Goal: Task Accomplishment & Management: Manage account settings

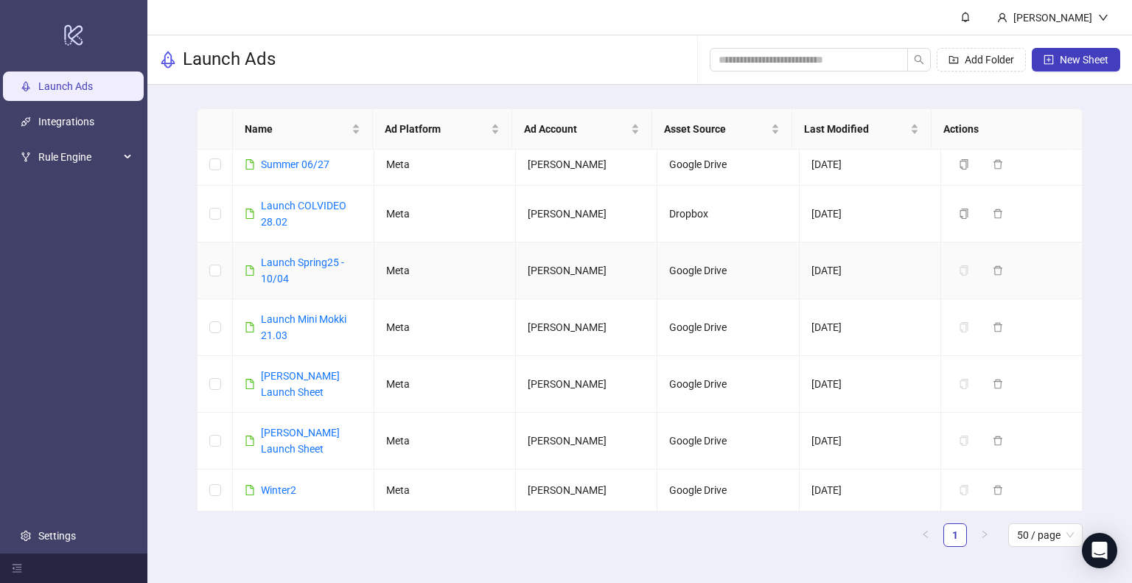
scroll to position [118, 0]
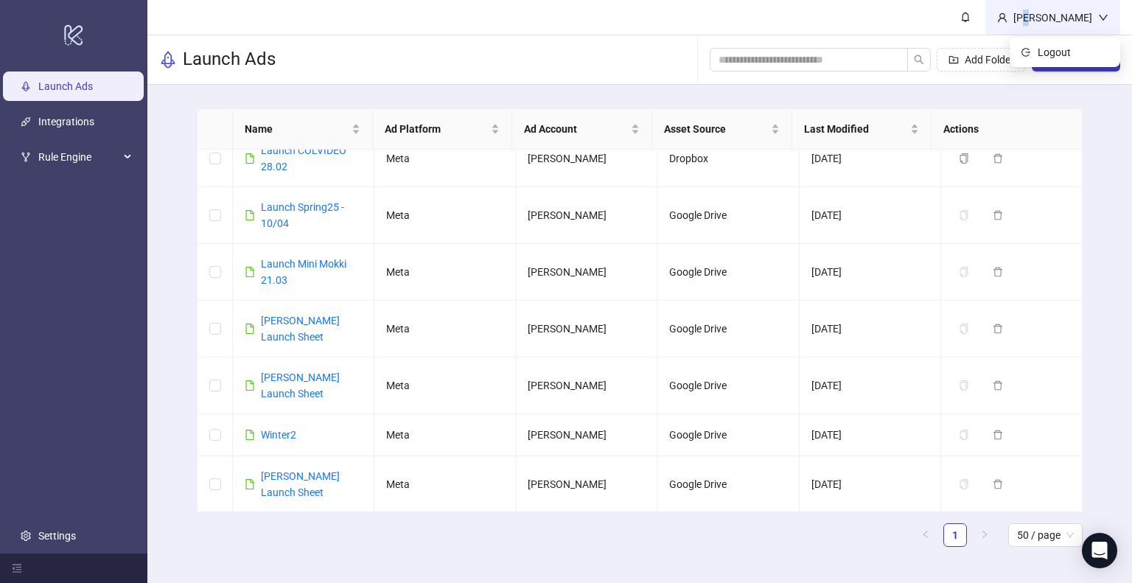
click at [1085, 25] on div "[PERSON_NAME]" at bounding box center [1053, 18] width 91 height 16
click at [10, 566] on div at bounding box center [73, 568] width 147 height 29
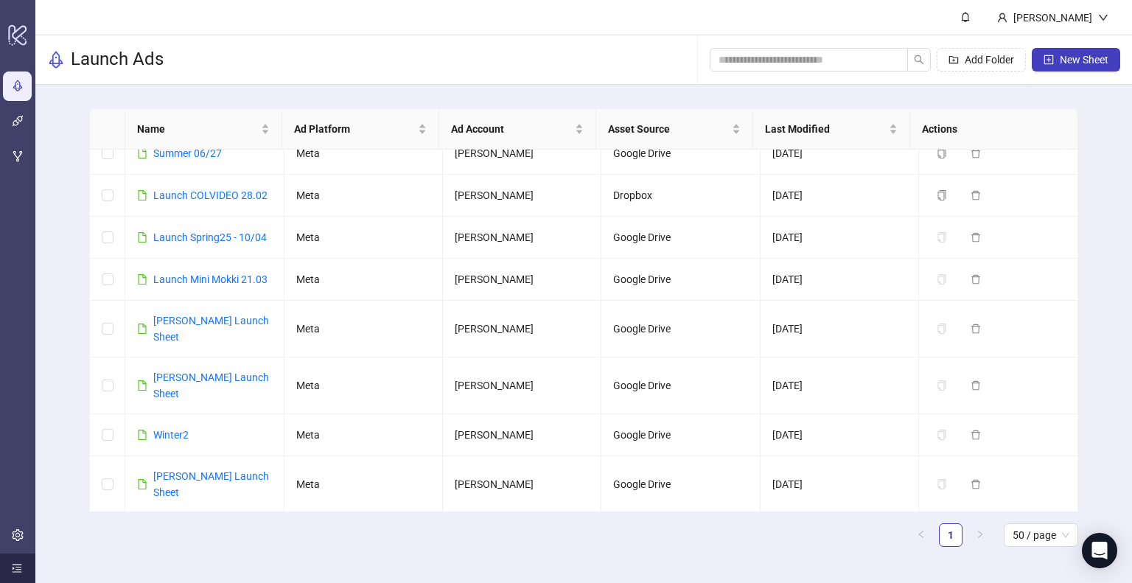
click at [13, 568] on icon "menu-unfold" at bounding box center [17, 568] width 10 height 10
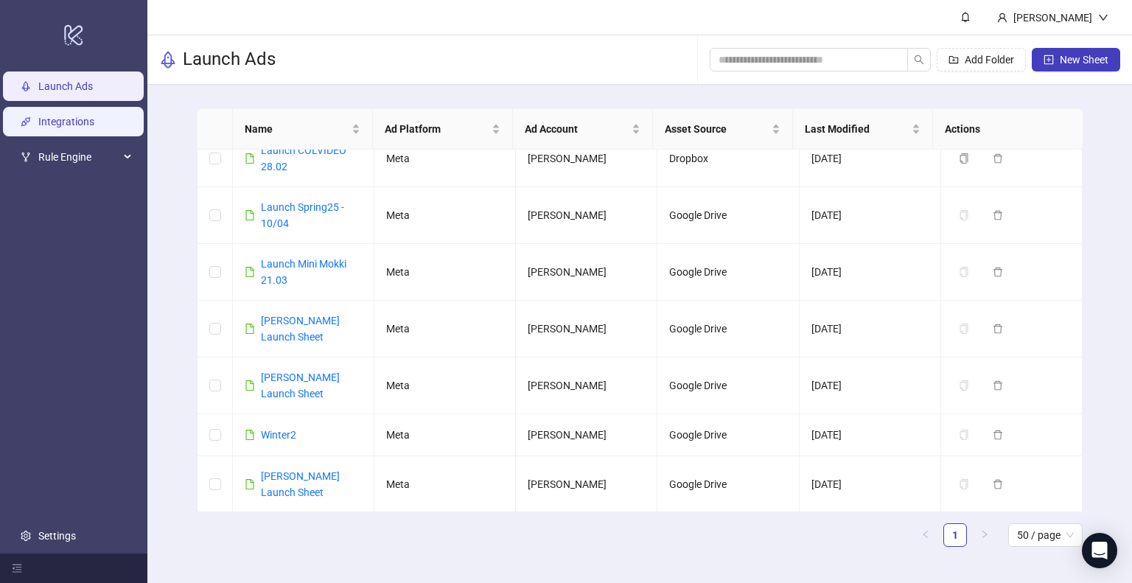
click at [59, 116] on link "Integrations" at bounding box center [66, 122] width 56 height 12
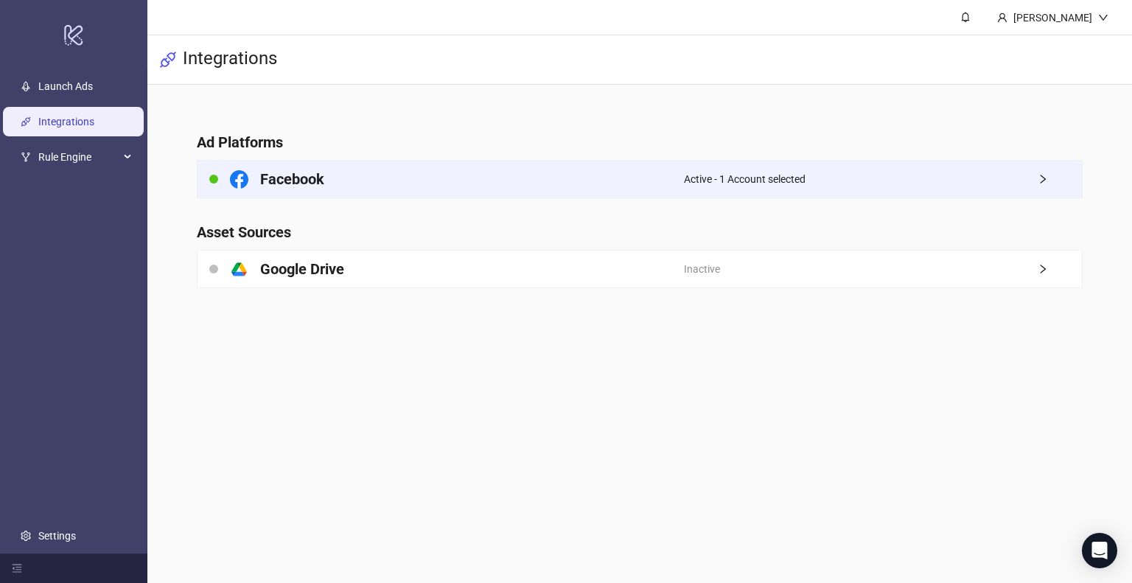
click at [398, 182] on div "Facebook" at bounding box center [441, 179] width 487 height 37
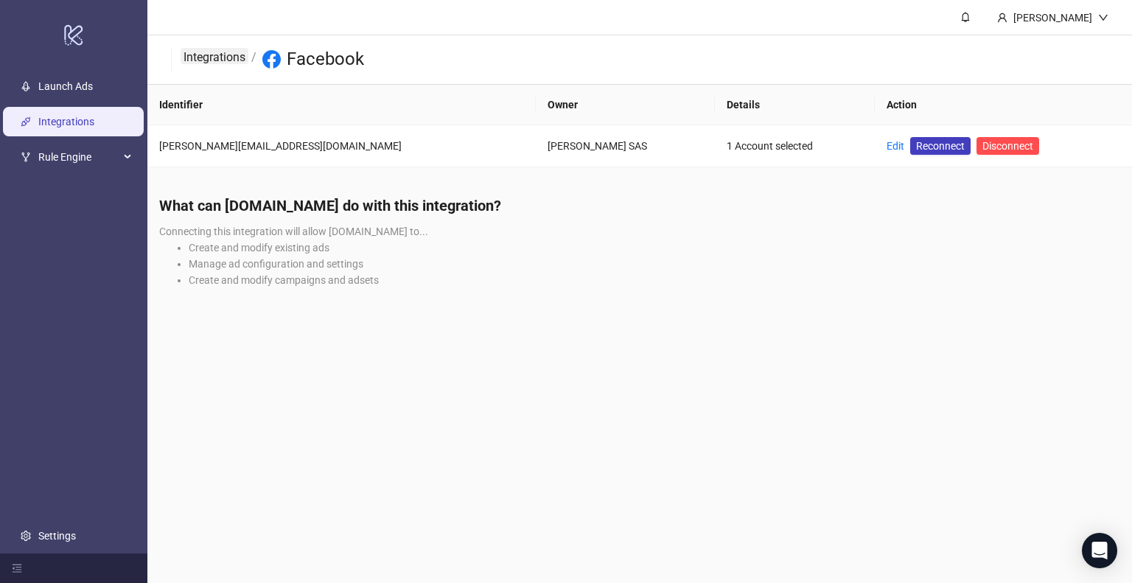
click at [212, 52] on link "Integrations" at bounding box center [215, 56] width 68 height 16
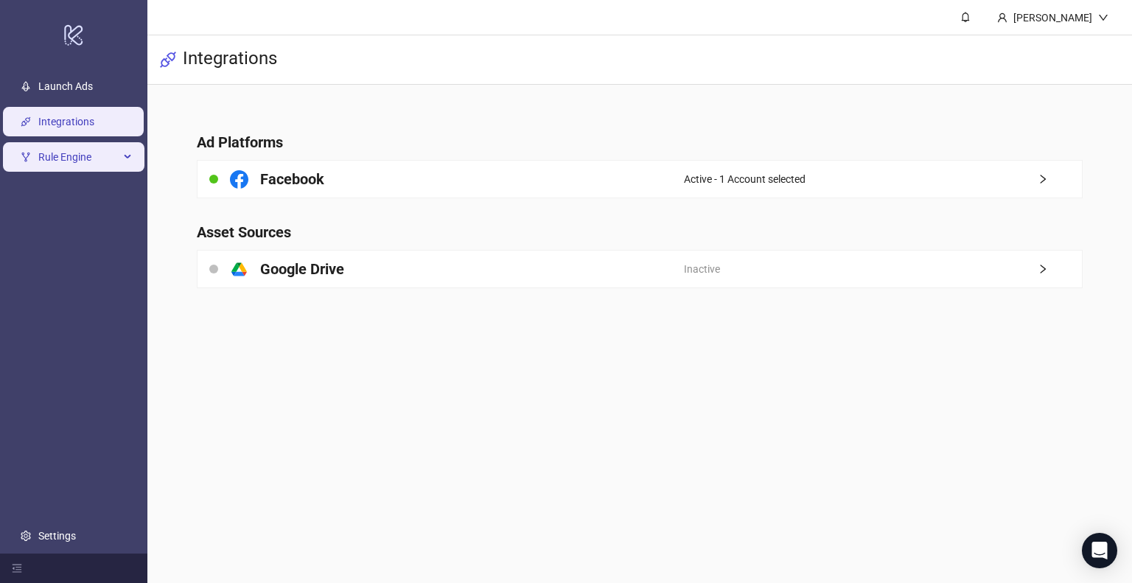
click at [80, 153] on span "Rule Engine" at bounding box center [78, 156] width 81 height 29
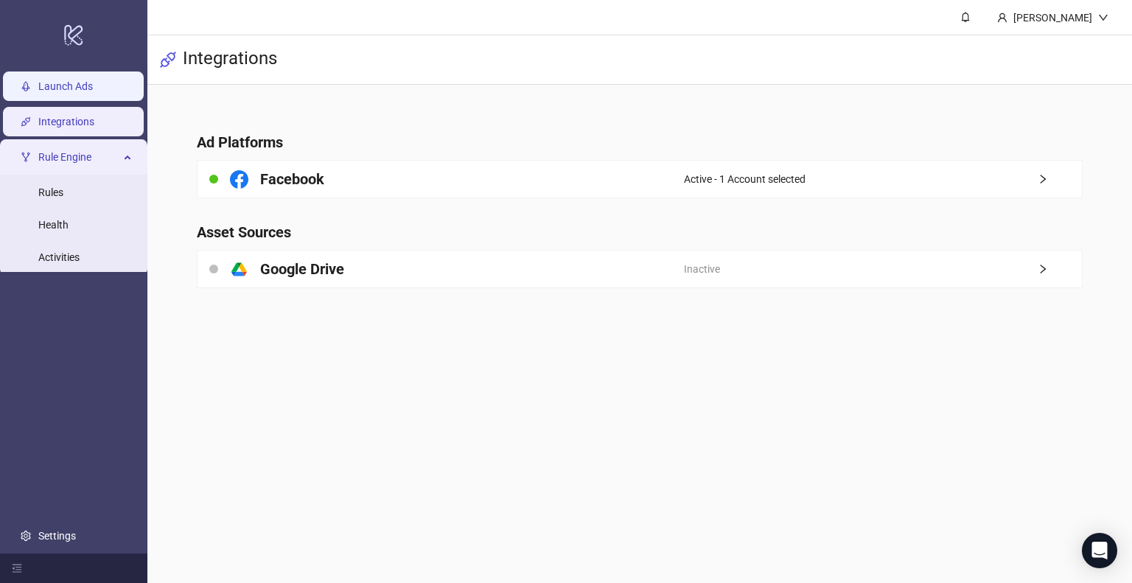
click at [72, 82] on link "Launch Ads" at bounding box center [65, 86] width 55 height 12
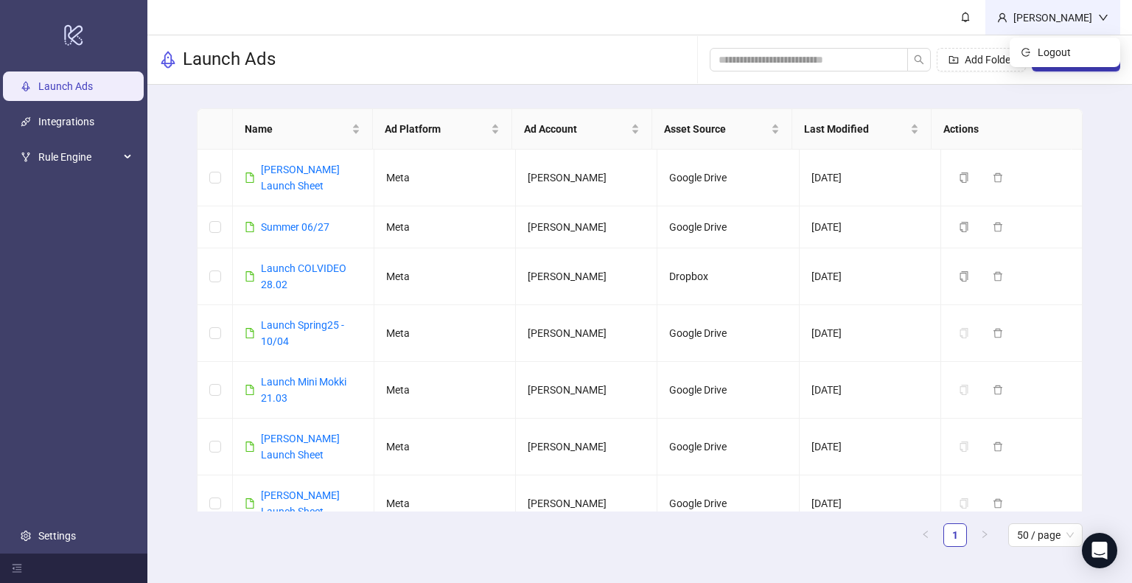
click at [1070, 20] on div "[PERSON_NAME]" at bounding box center [1053, 18] width 91 height 16
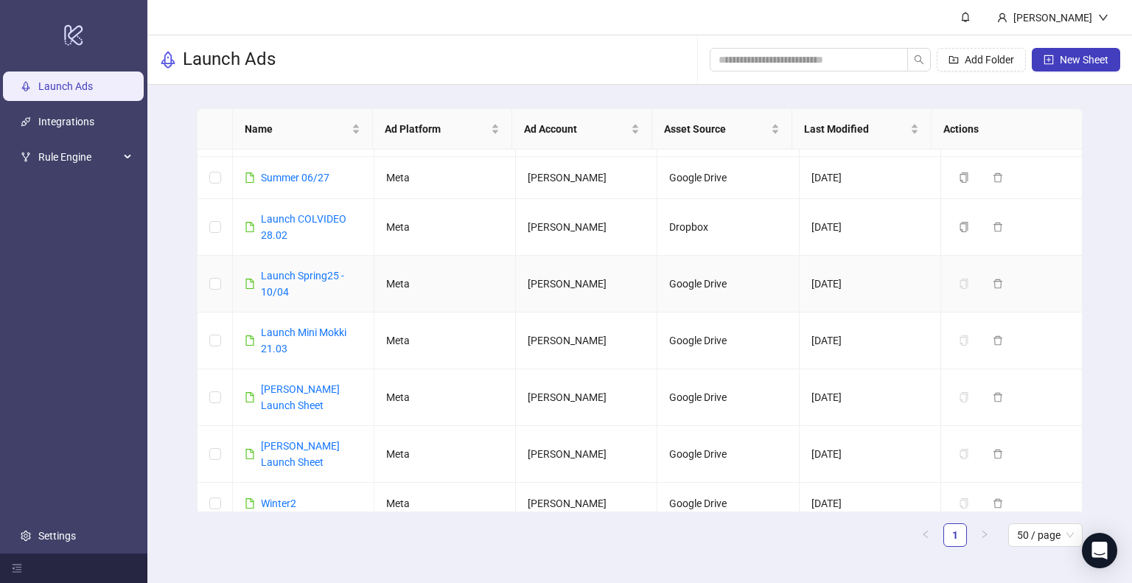
scroll to position [118, 0]
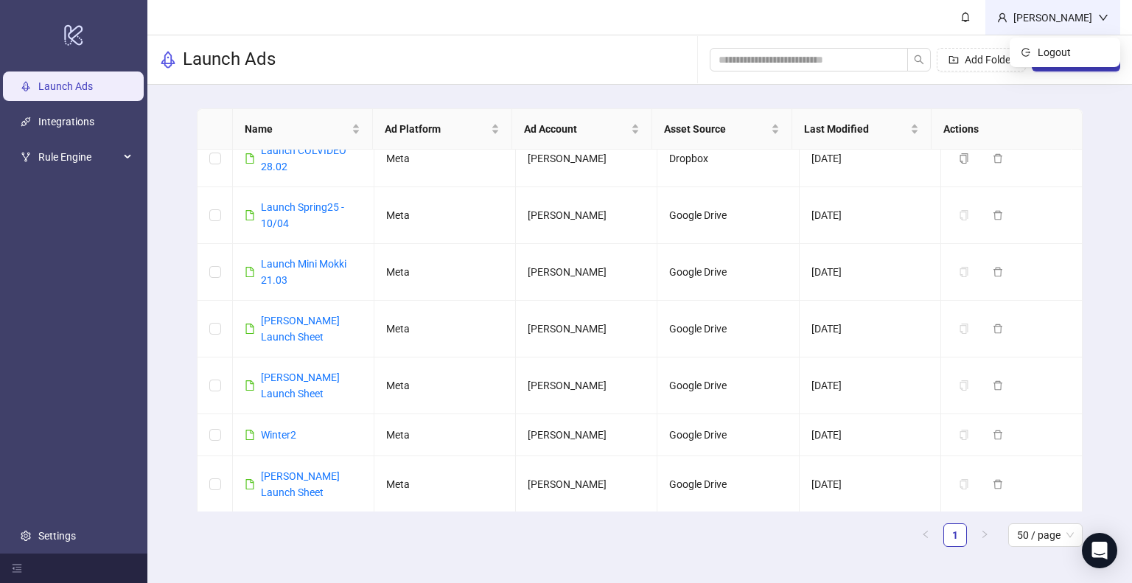
click at [1082, 14] on div "[PERSON_NAME]" at bounding box center [1053, 18] width 91 height 16
click at [1067, 25] on div "[PERSON_NAME]" at bounding box center [1053, 17] width 135 height 35
click at [1041, 61] on button "New Sheet" at bounding box center [1076, 60] width 88 height 24
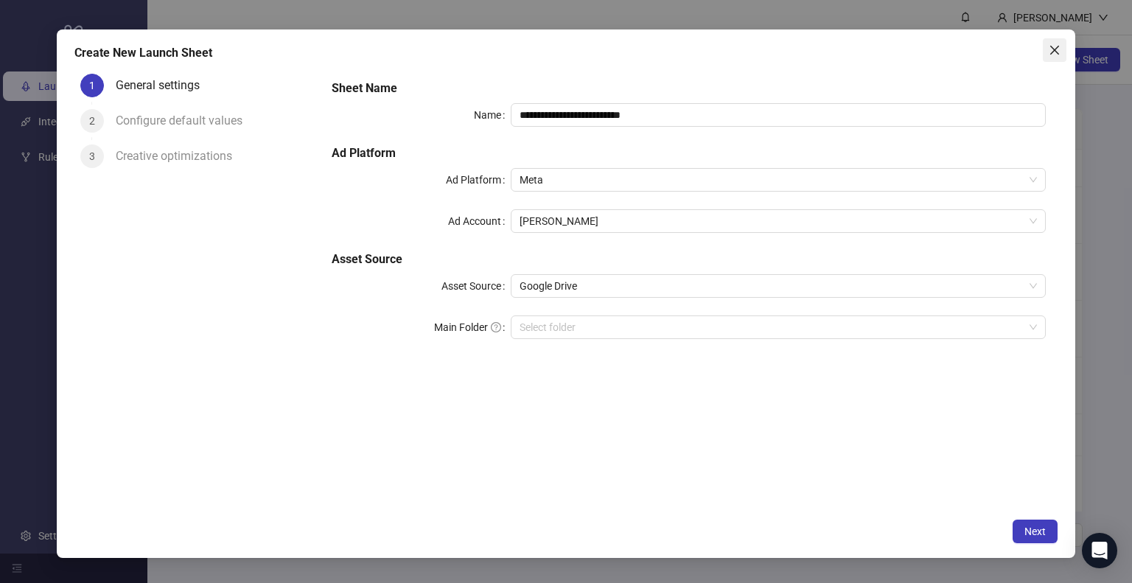
click at [1052, 46] on icon "close" at bounding box center [1055, 50] width 12 height 12
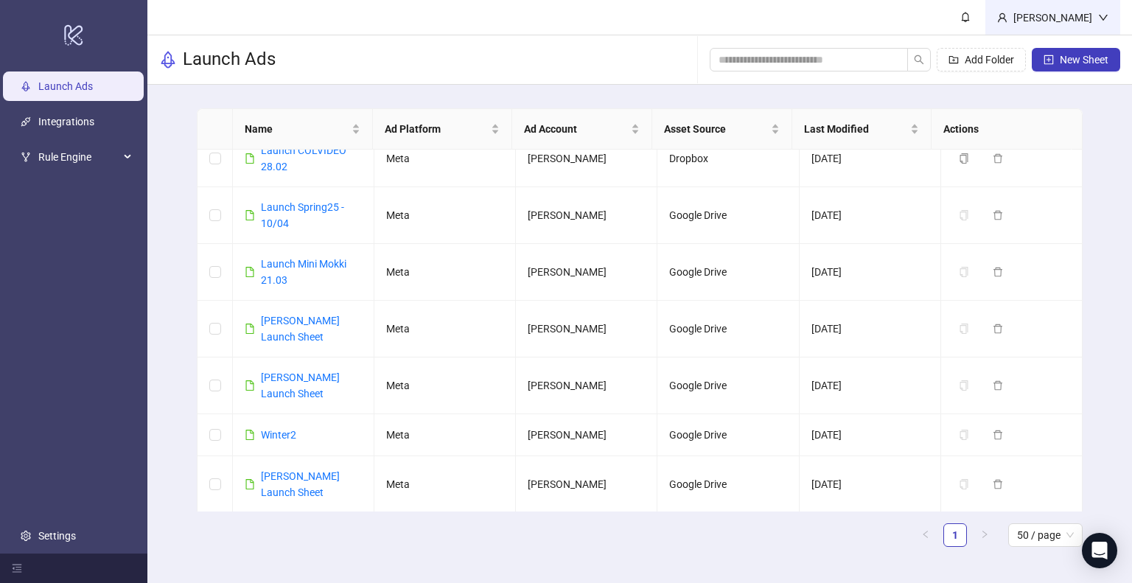
click at [1078, 19] on div "[PERSON_NAME]" at bounding box center [1053, 18] width 91 height 16
click at [1032, 47] on li "Logout" at bounding box center [1065, 53] width 105 height 24
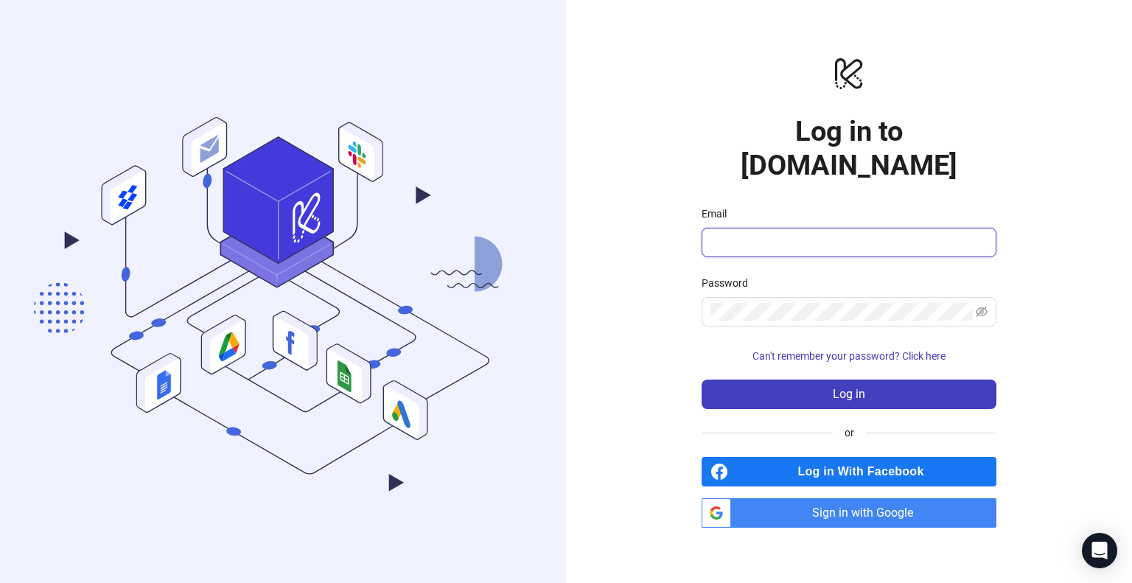
type input "**********"
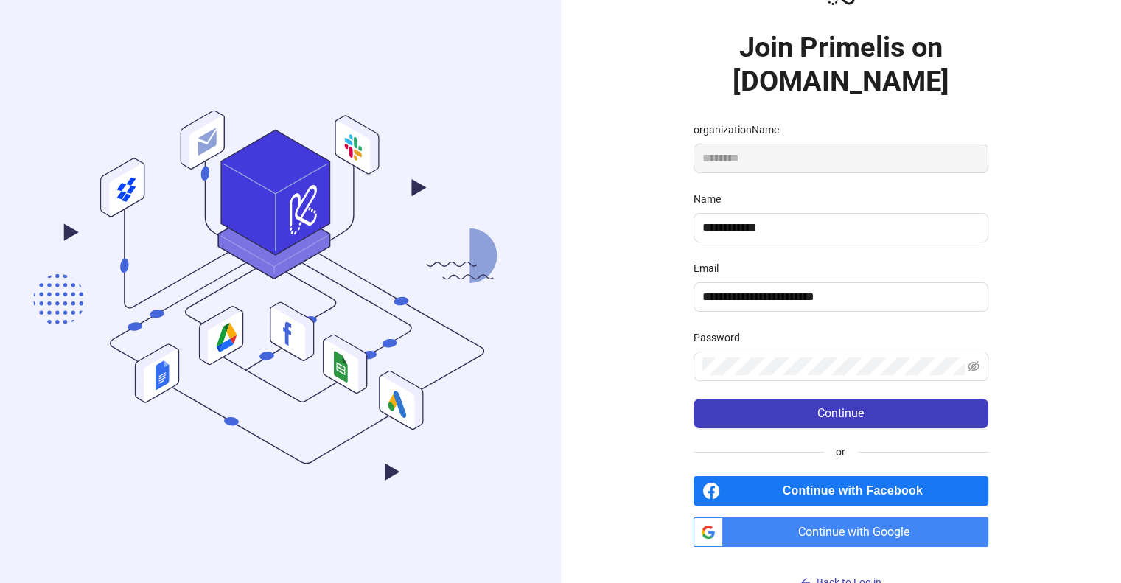
scroll to position [86, 0]
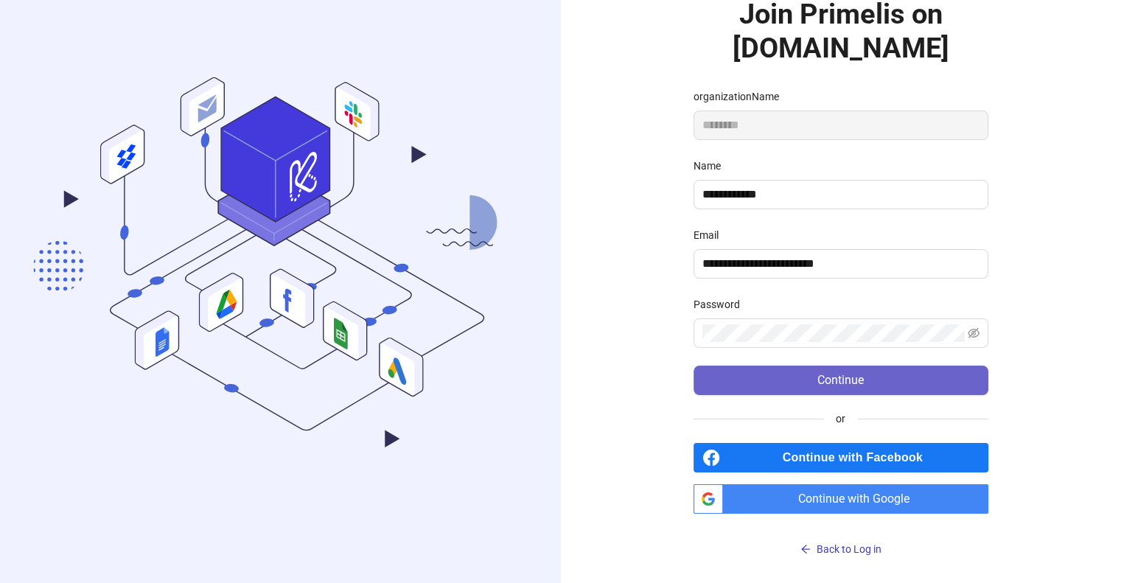
click at [764, 382] on button "Continue" at bounding box center [841, 380] width 295 height 29
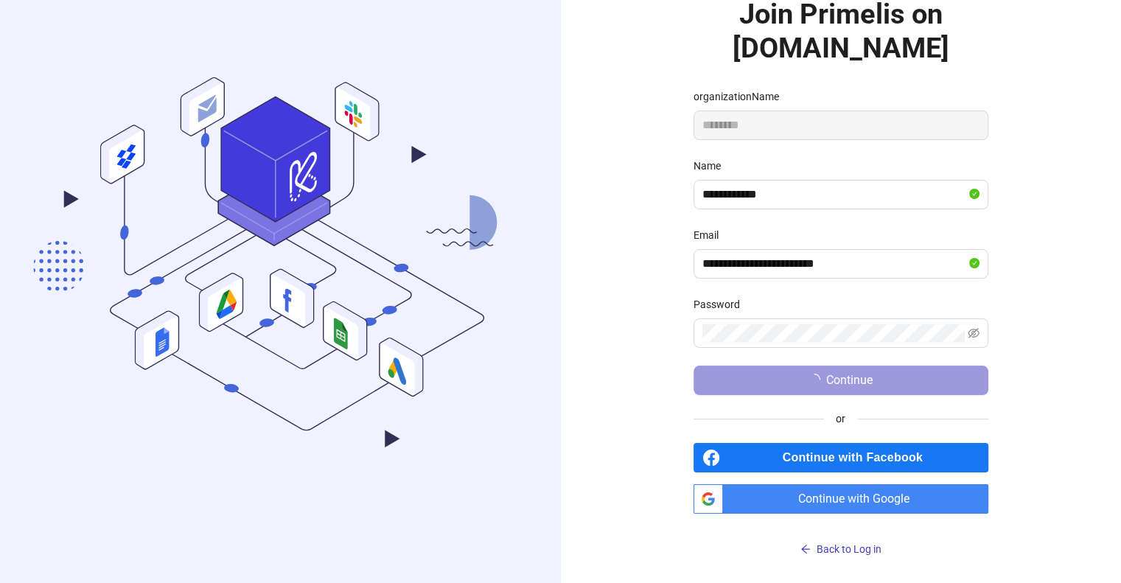
scroll to position [105, 0]
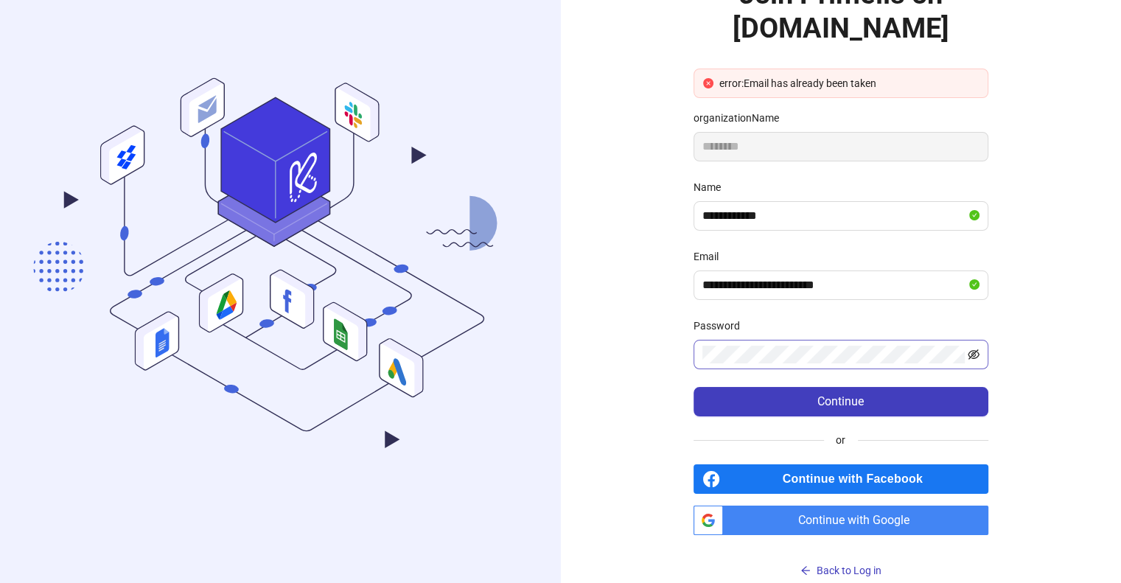
click at [970, 355] on icon "eye-invisible" at bounding box center [974, 355] width 12 height 12
drag, startPoint x: 778, startPoint y: 79, endPoint x: 911, endPoint y: 93, distance: 134.2
click at [911, 93] on div "error:Email has already been taken" at bounding box center [841, 83] width 295 height 29
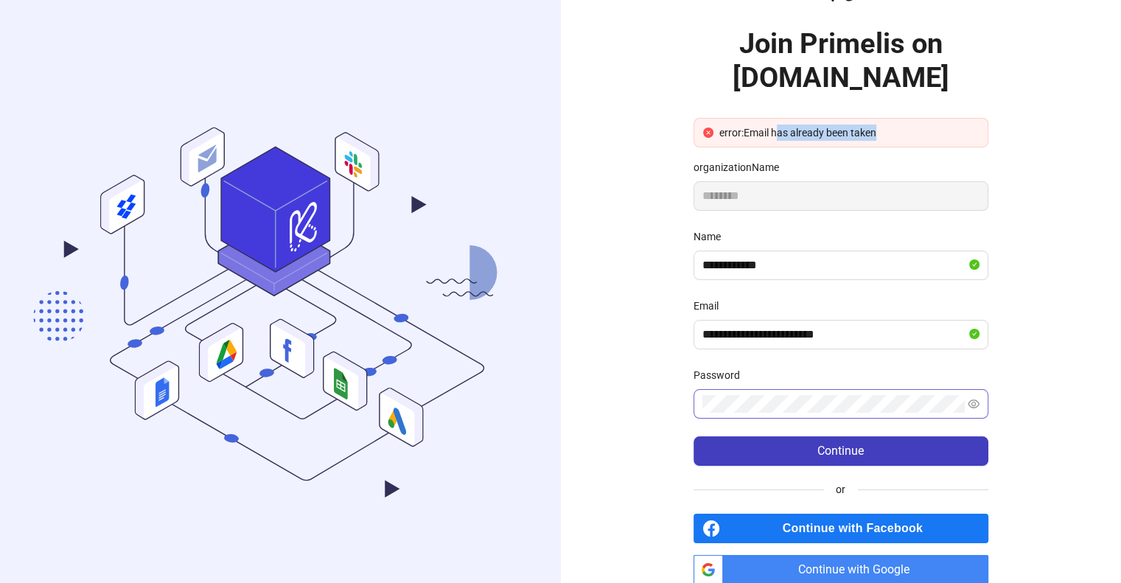
scroll to position [0, 0]
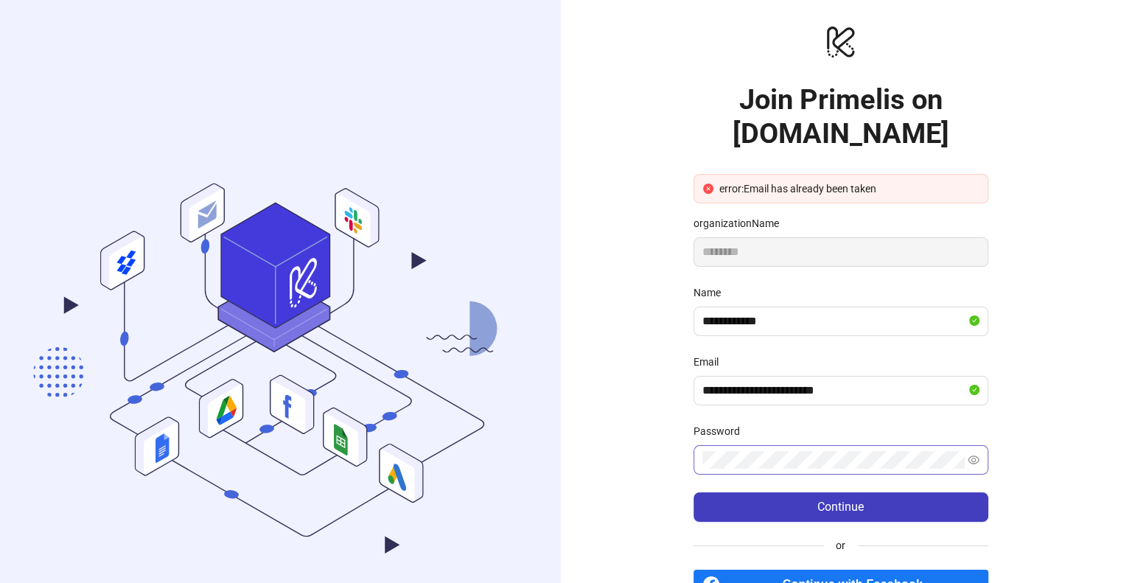
click at [824, 198] on div "error:Email has already been taken" at bounding box center [841, 188] width 295 height 29
click at [829, 193] on div "error:Email has already been taken" at bounding box center [848, 189] width 259 height 16
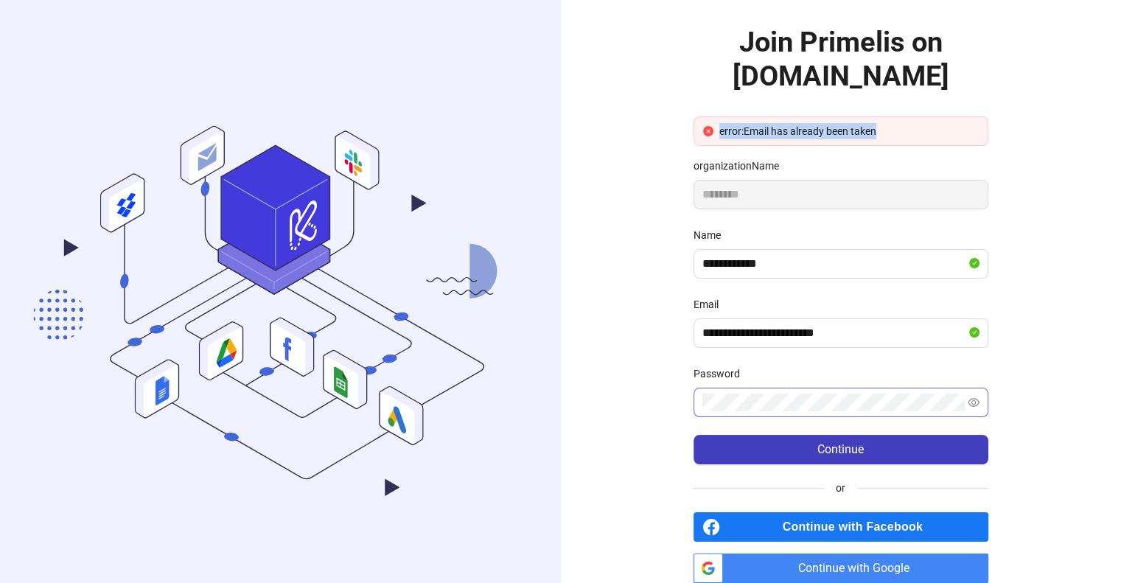
scroll to position [127, 0]
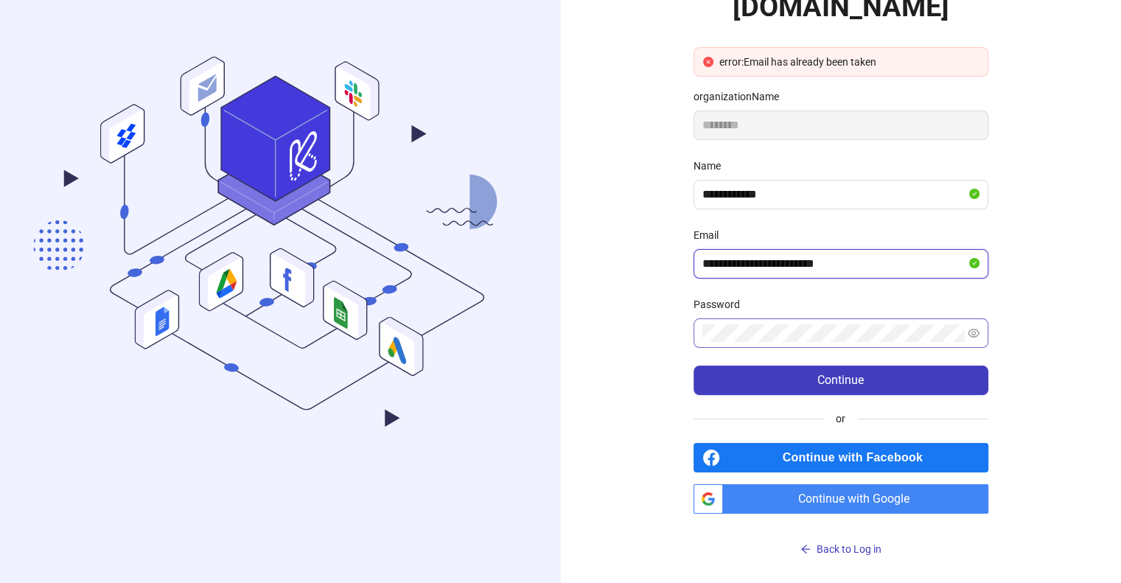
click at [935, 262] on input "**********" at bounding box center [834, 264] width 264 height 18
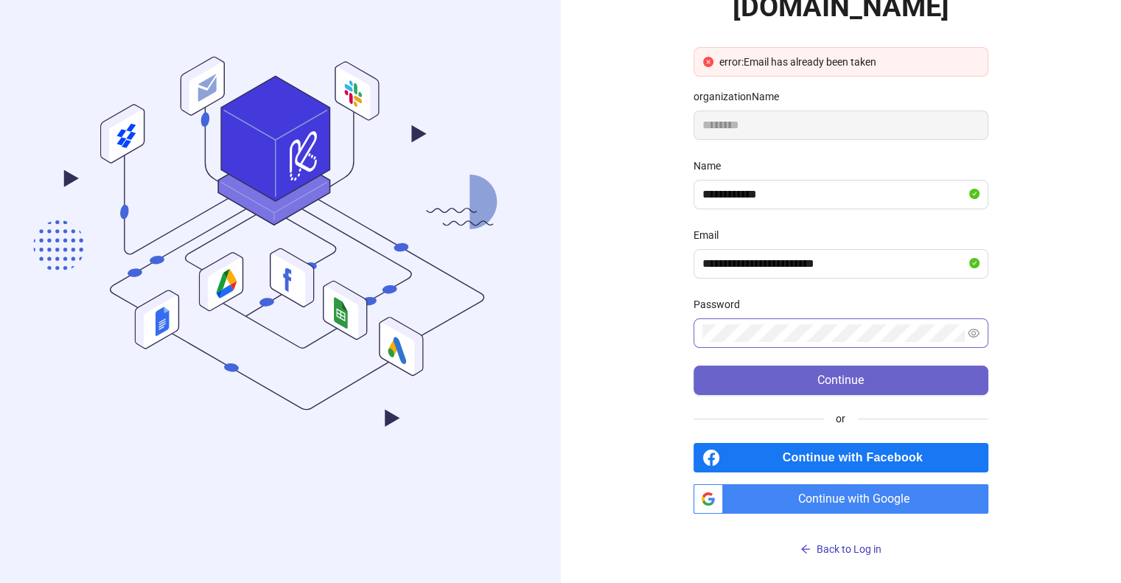
click at [743, 371] on button "Continue" at bounding box center [841, 380] width 295 height 29
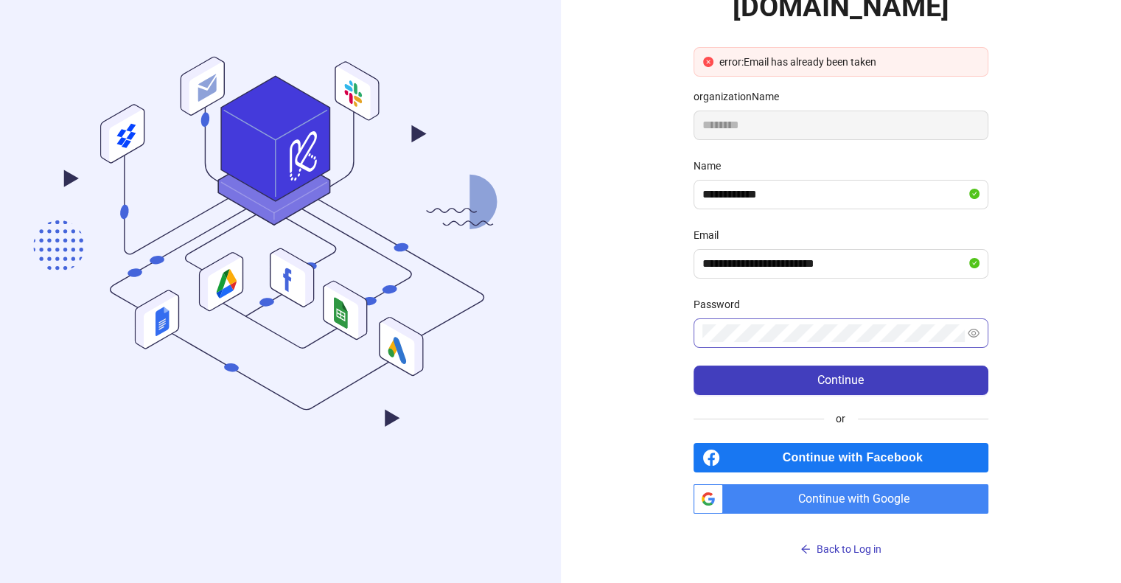
click at [798, 499] on span "Continue with Google" at bounding box center [858, 498] width 259 height 29
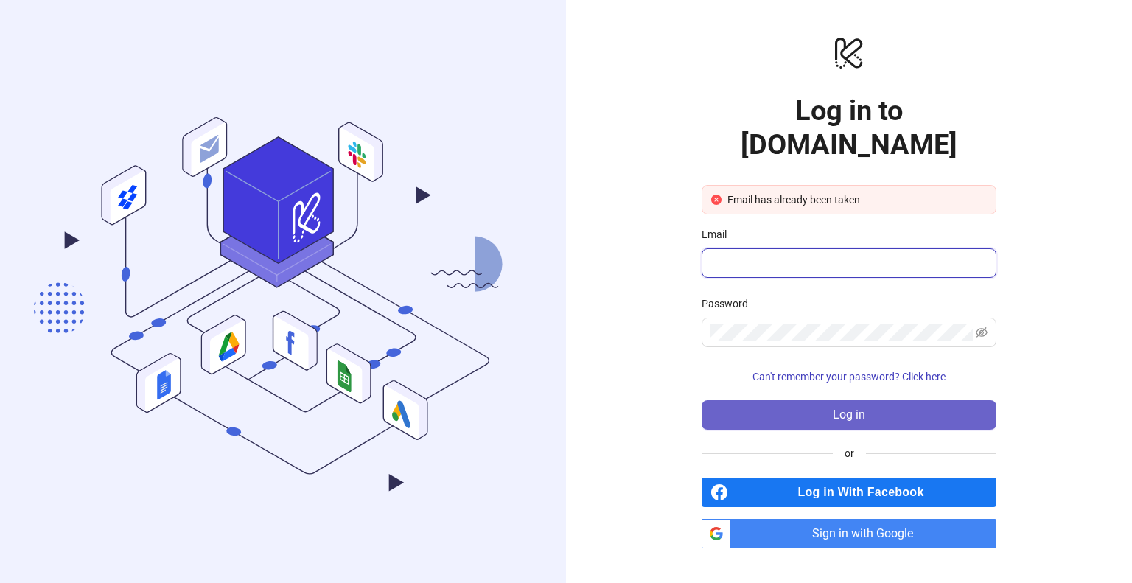
type input "**********"
click at [831, 400] on button "Log in" at bounding box center [849, 414] width 295 height 29
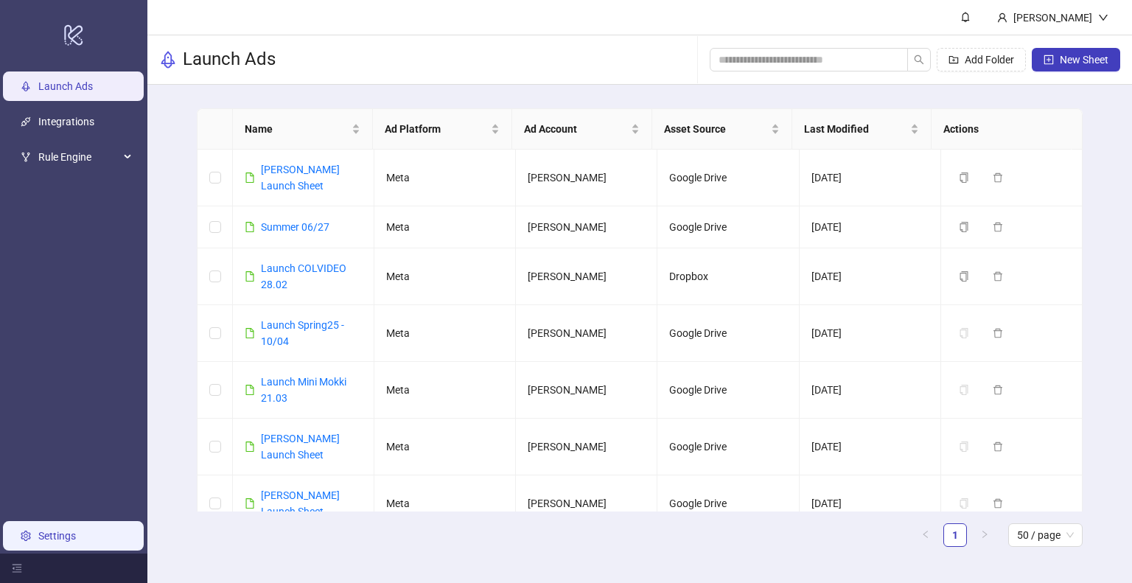
click at [76, 530] on link "Settings" at bounding box center [57, 536] width 38 height 12
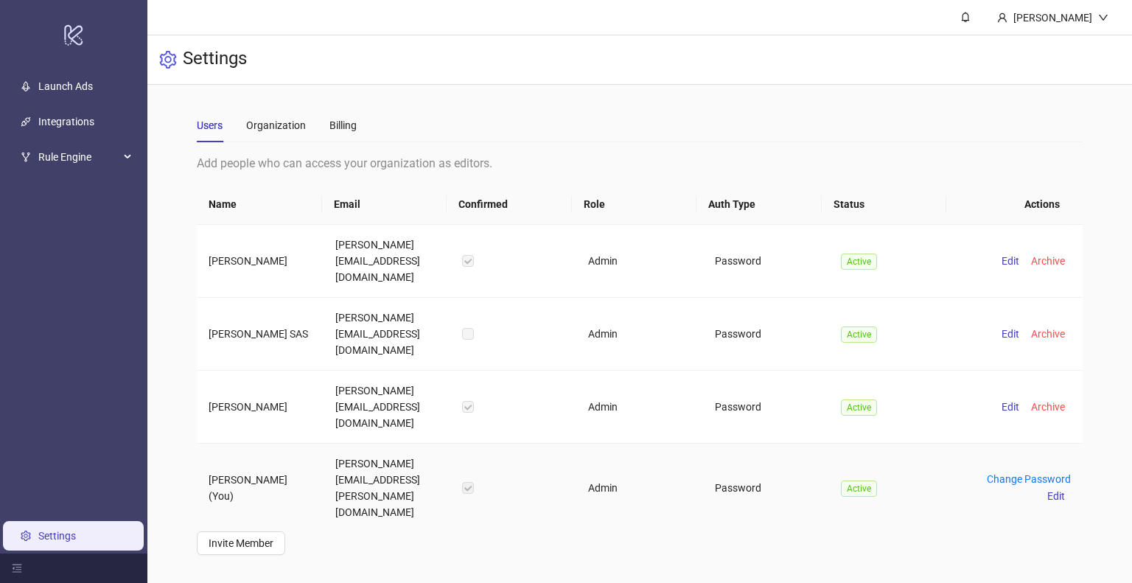
scroll to position [46, 0]
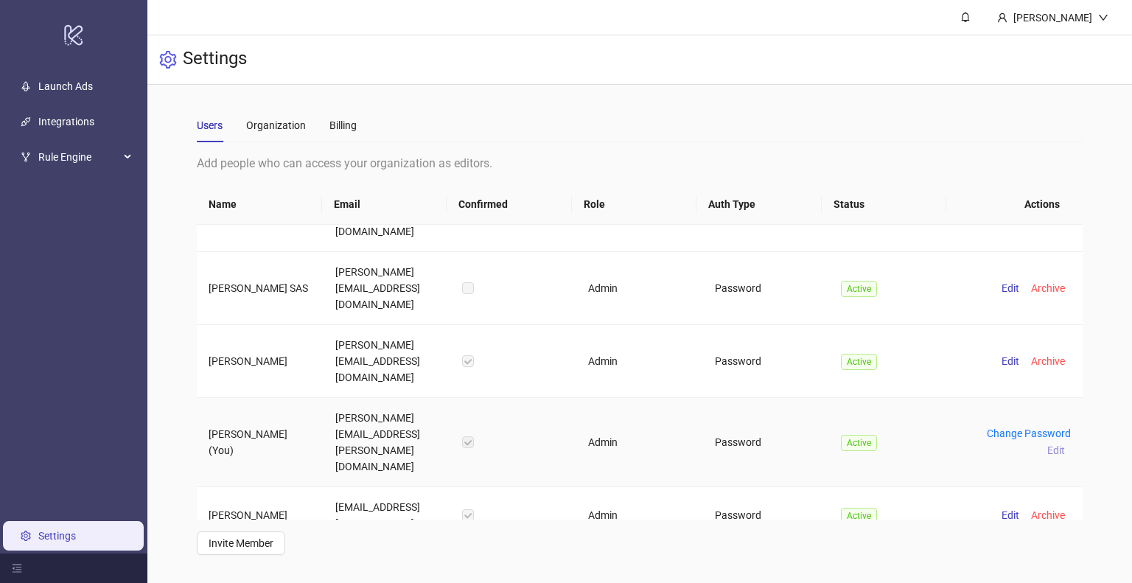
click at [1050, 444] on span "Edit" at bounding box center [1056, 450] width 18 height 12
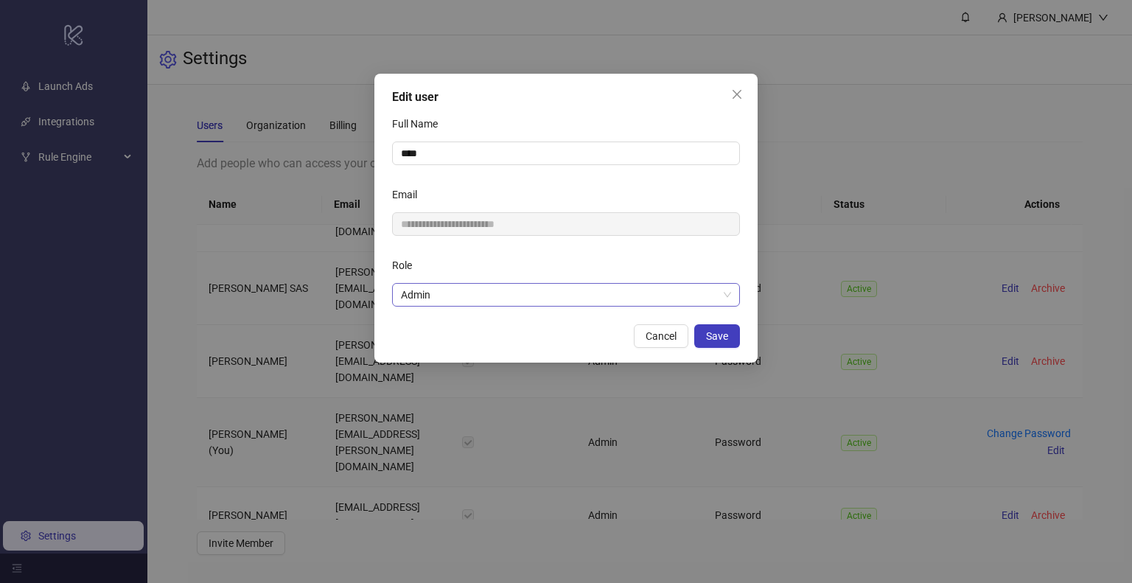
click at [510, 297] on span "Admin" at bounding box center [566, 295] width 330 height 22
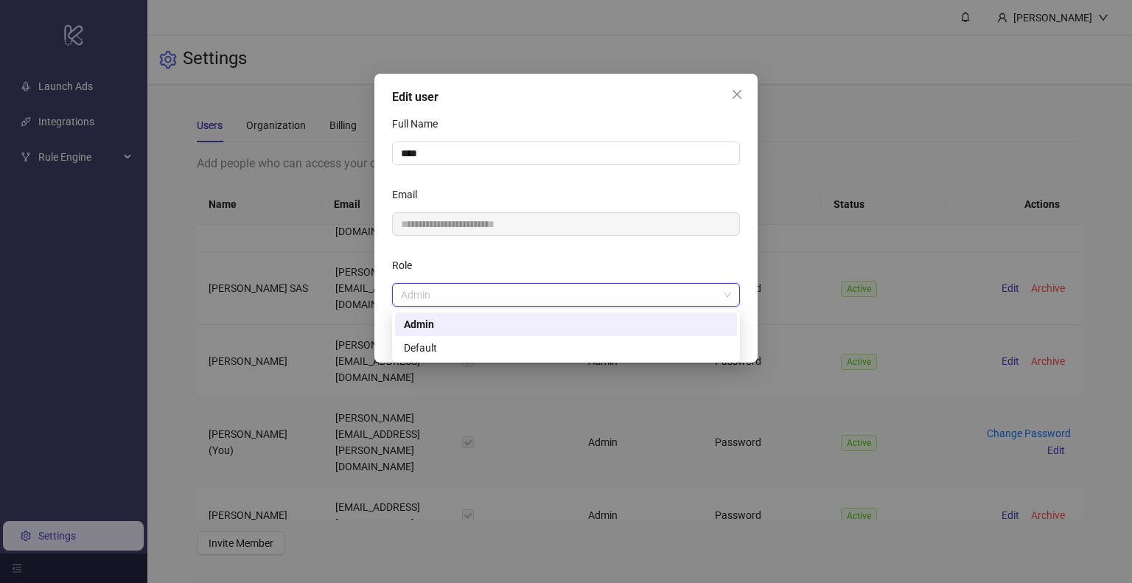
click at [529, 279] on div "Role" at bounding box center [566, 268] width 348 height 29
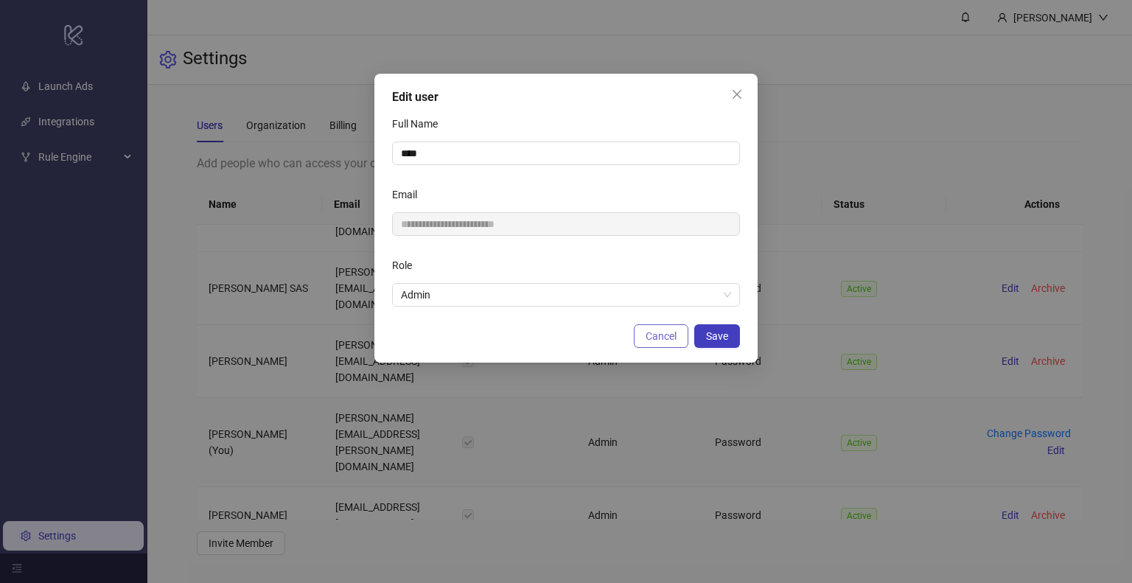
click at [677, 336] on button "Cancel" at bounding box center [661, 336] width 55 height 24
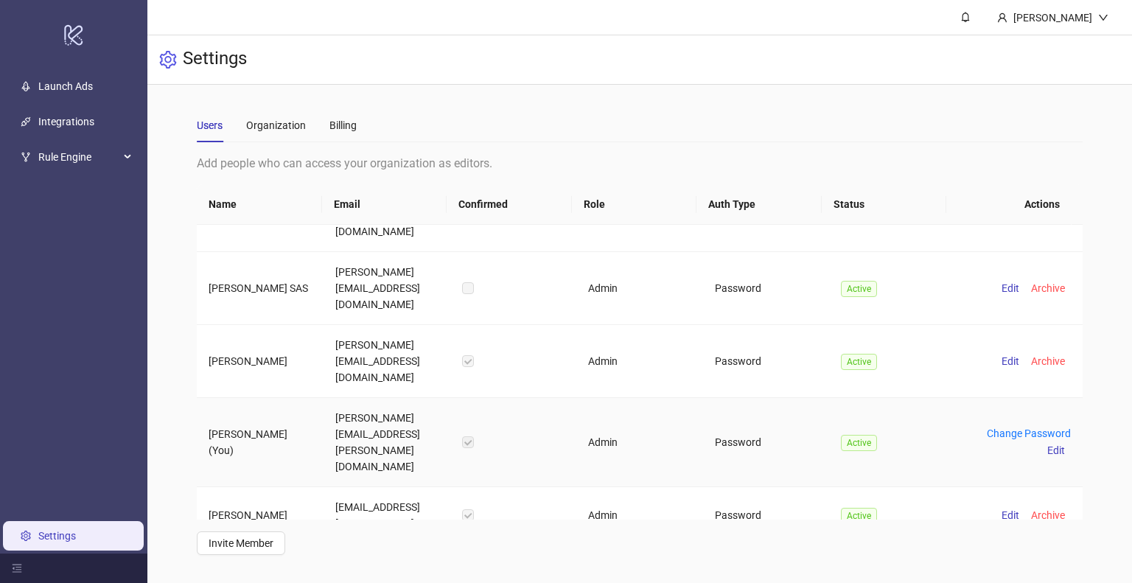
click at [457, 398] on td at bounding box center [513, 442] width 127 height 89
click at [467, 434] on label at bounding box center [468, 442] width 12 height 16
click at [246, 398] on td "Ines (You)" at bounding box center [260, 442] width 127 height 89
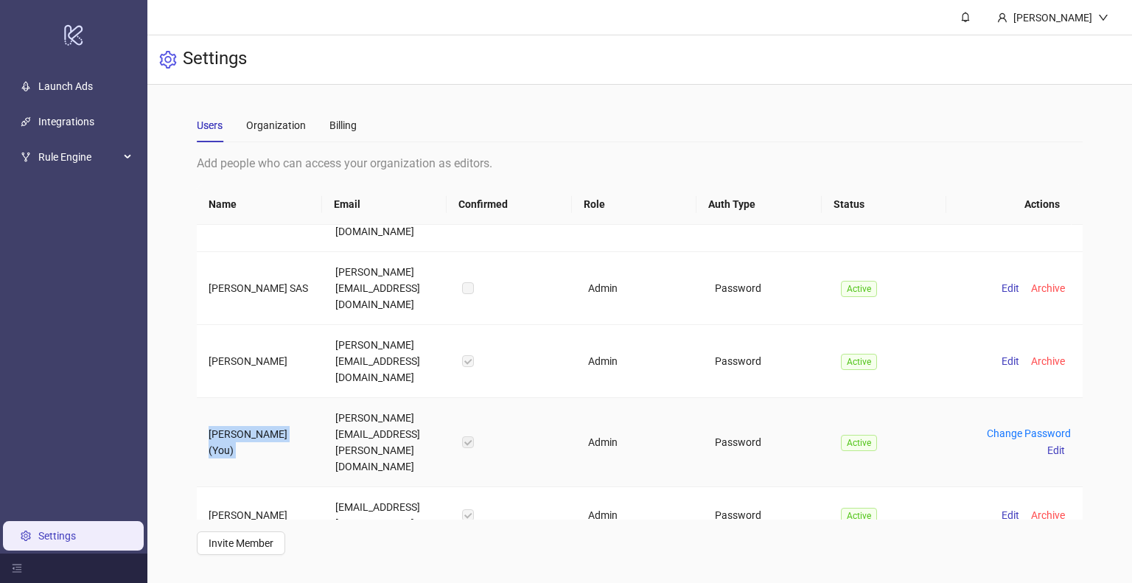
scroll to position [0, 0]
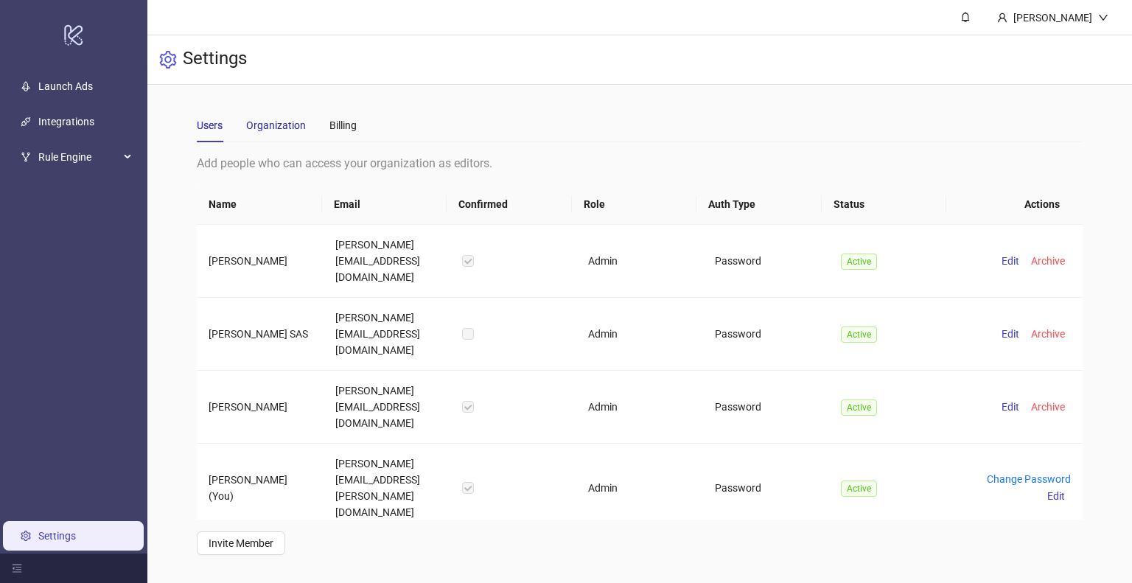
click at [257, 131] on div "Organization" at bounding box center [276, 125] width 60 height 16
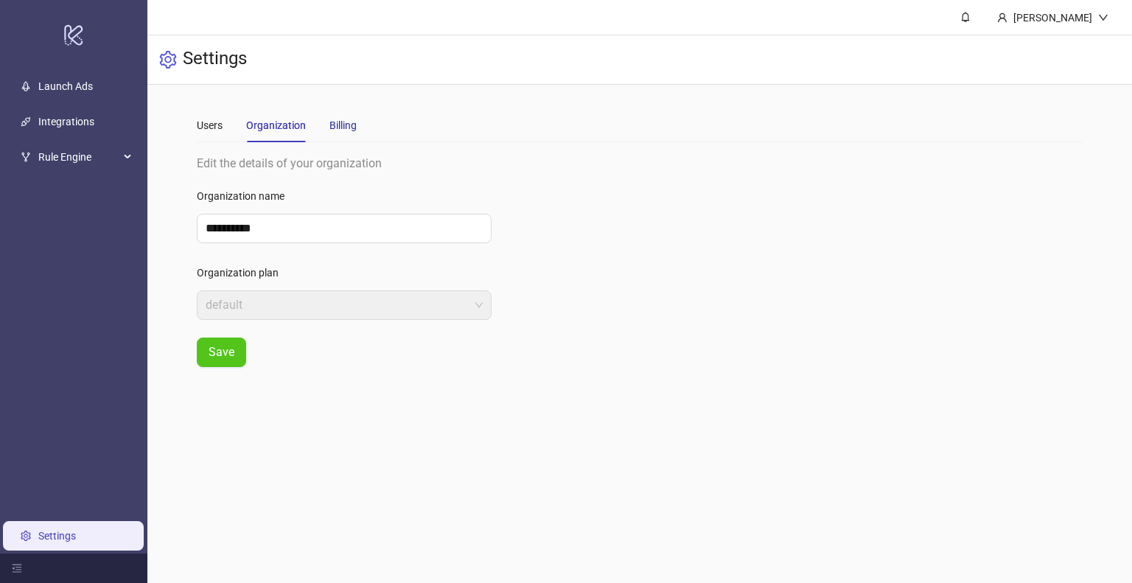
click at [339, 132] on div "Billing" at bounding box center [342, 125] width 27 height 16
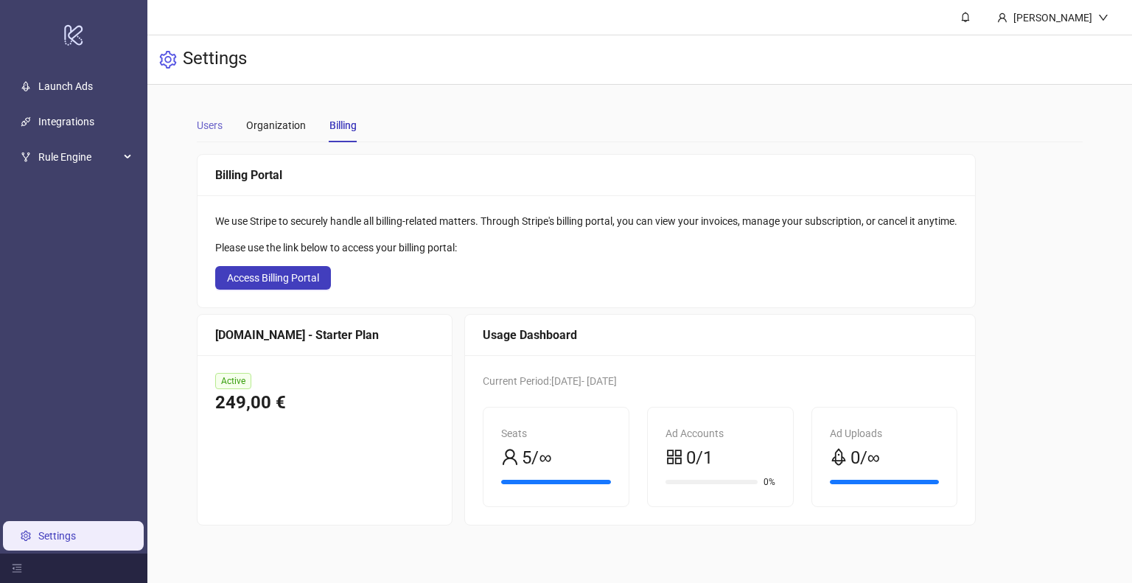
click at [212, 137] on div "Users" at bounding box center [210, 125] width 26 height 34
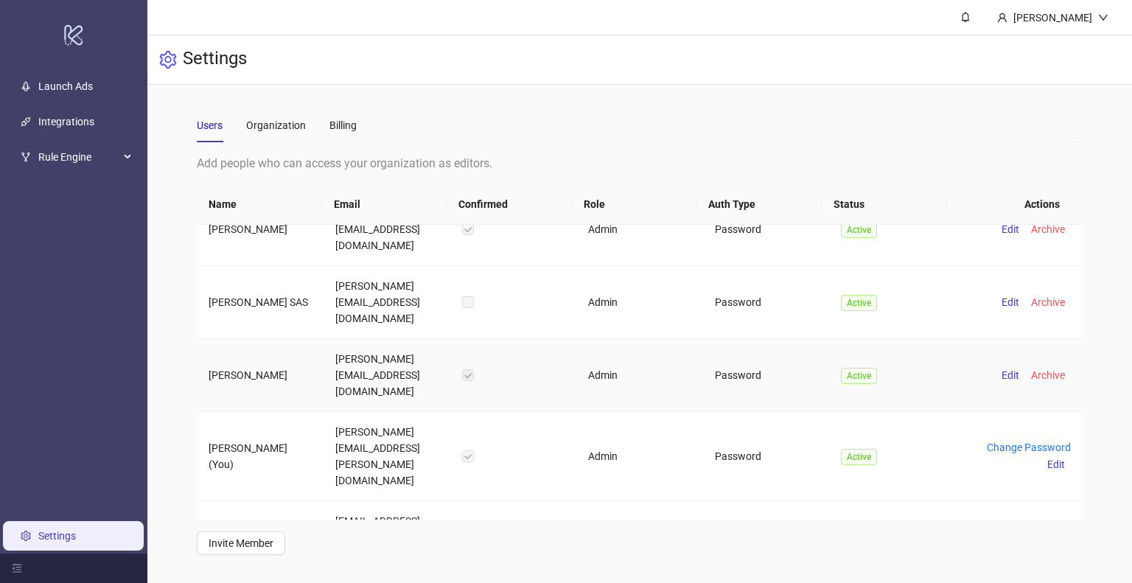
scroll to position [46, 0]
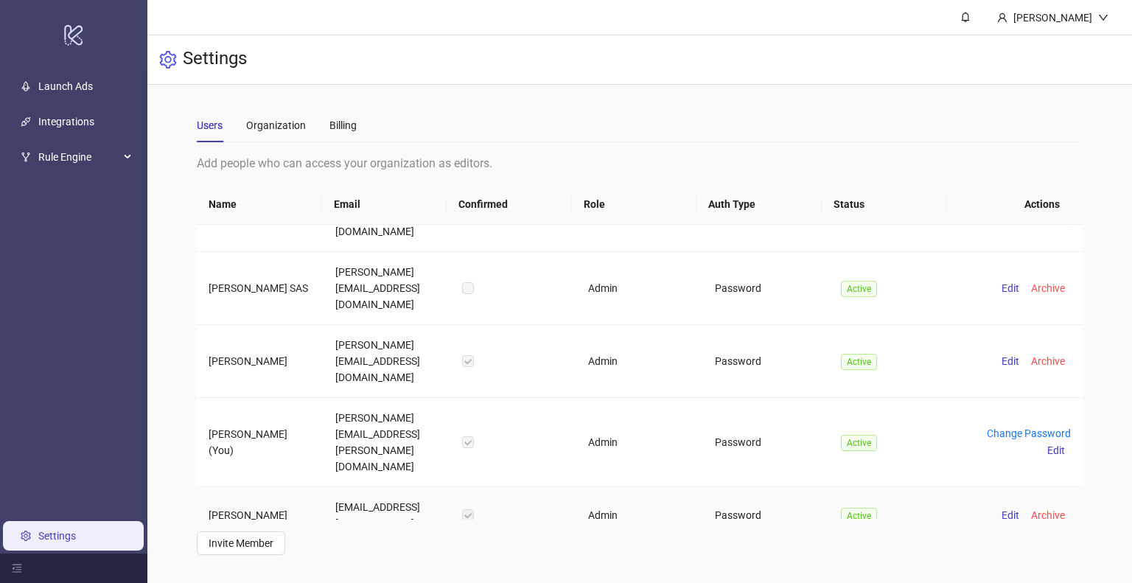
drag, startPoint x: 379, startPoint y: 455, endPoint x: 302, endPoint y: 433, distance: 79.8
click at [302, 487] on tr "Clotilde Beaufils clotilde45beaufils@gmail.com Admin Password Active Edit Archi…" at bounding box center [639, 515] width 885 height 57
click at [274, 487] on td "Clotilde Beaufils" at bounding box center [260, 515] width 127 height 57
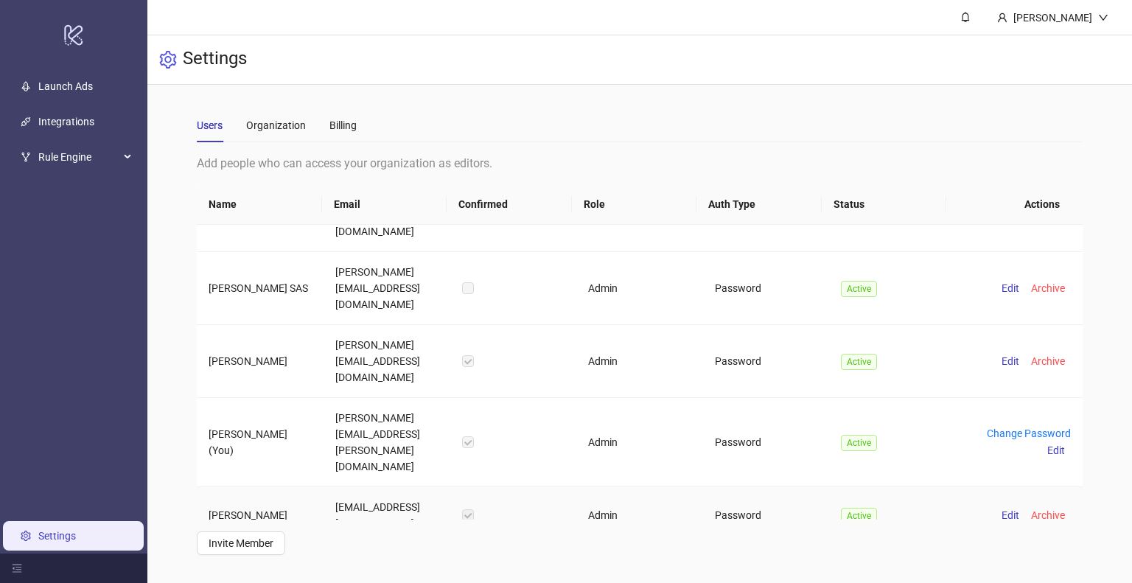
click at [368, 487] on td "clotilde45beaufils@gmail.com" at bounding box center [387, 515] width 127 height 57
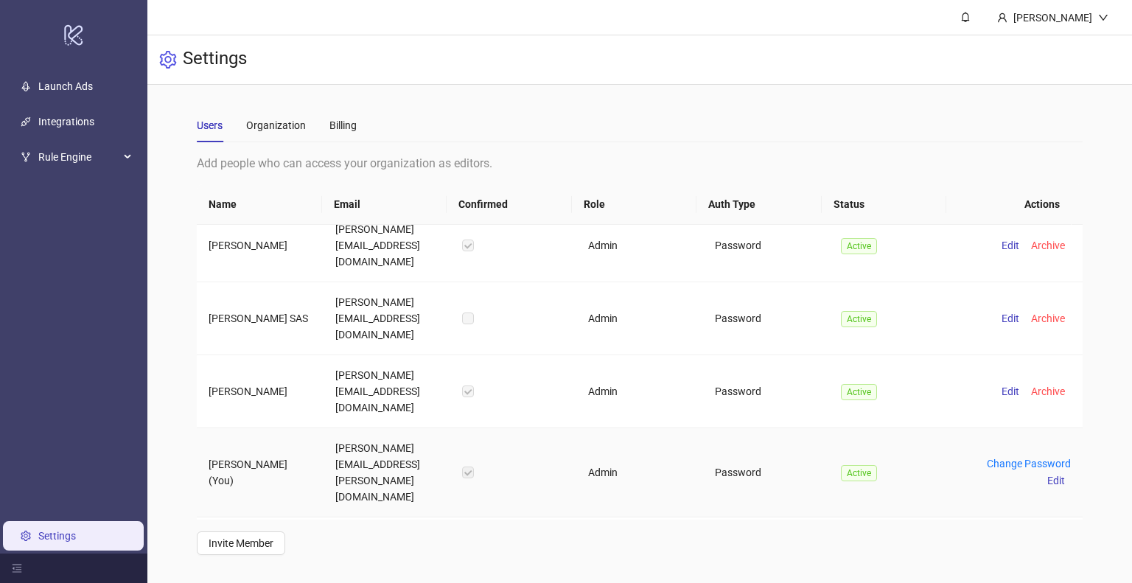
scroll to position [0, 0]
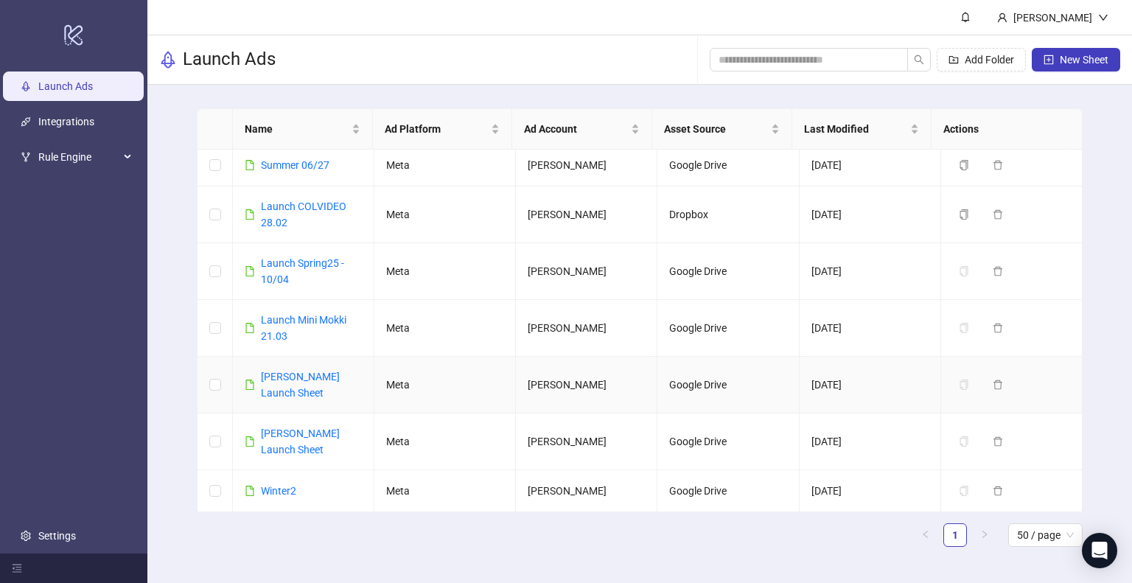
scroll to position [118, 0]
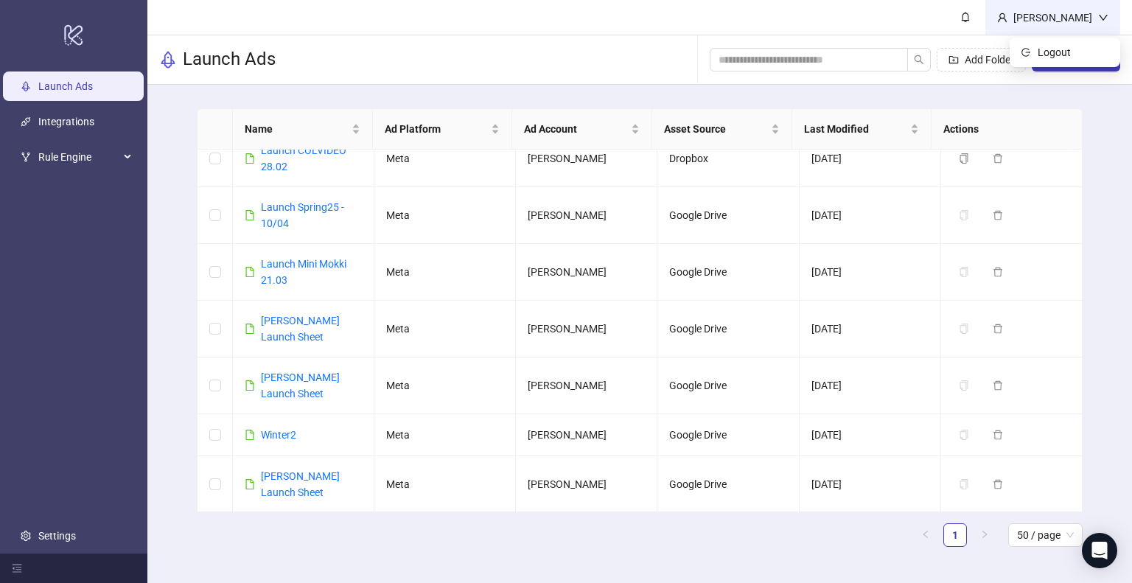
click at [1091, 17] on div "[PERSON_NAME]" at bounding box center [1053, 18] width 91 height 16
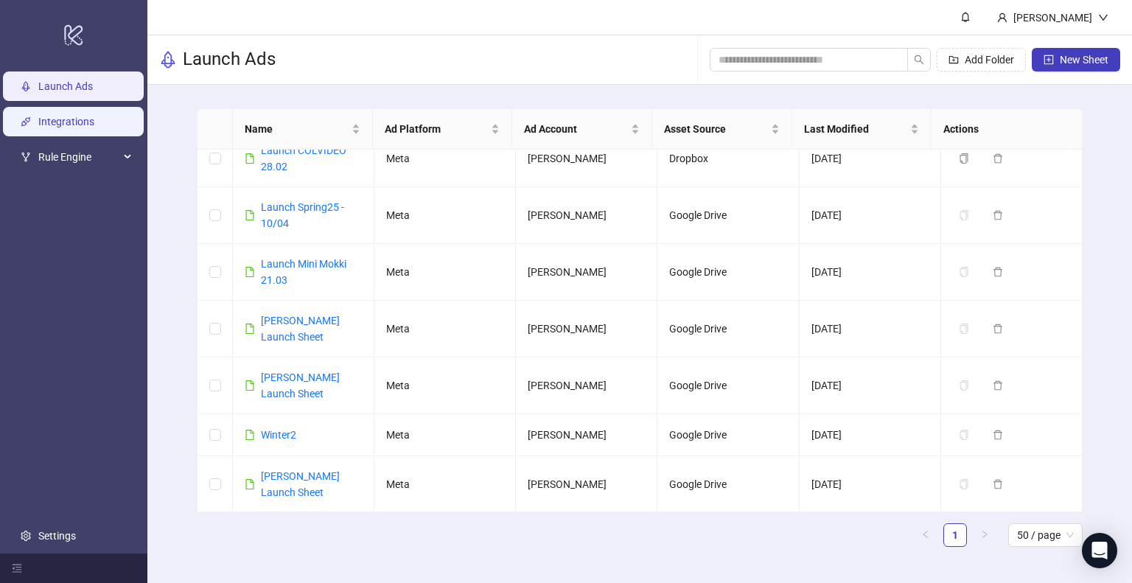
click at [94, 116] on link "Integrations" at bounding box center [66, 122] width 56 height 12
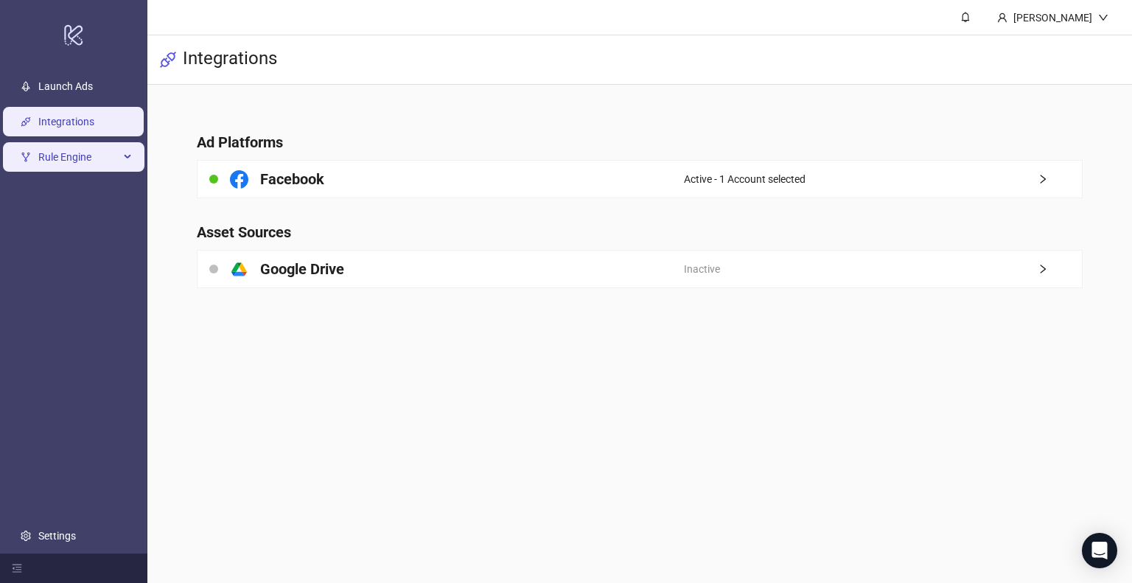
click at [92, 150] on span "Rule Engine" at bounding box center [78, 156] width 81 height 29
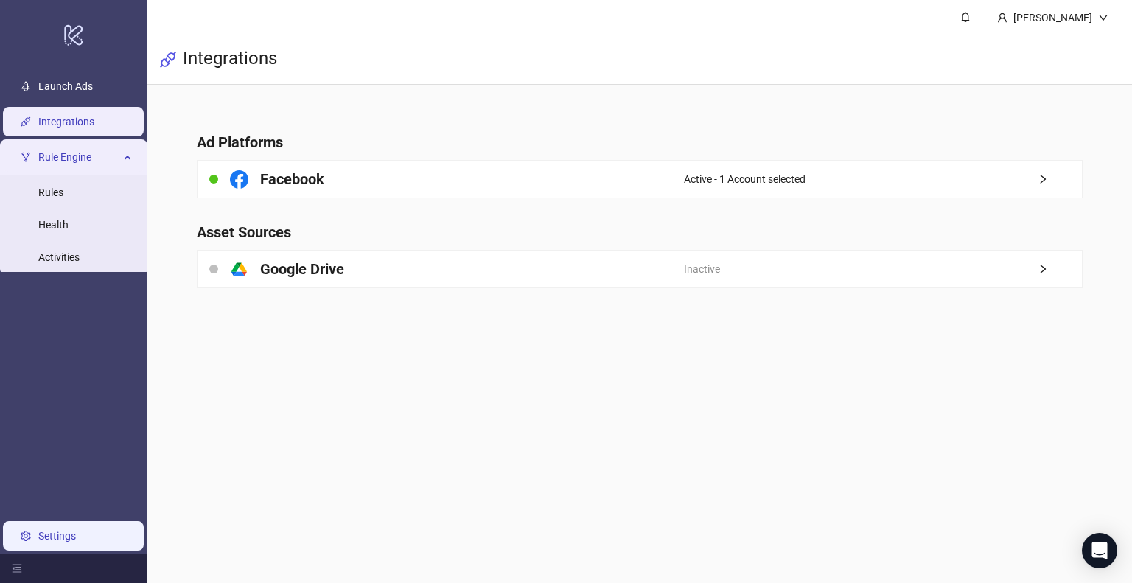
click at [69, 538] on link "Settings" at bounding box center [57, 536] width 38 height 12
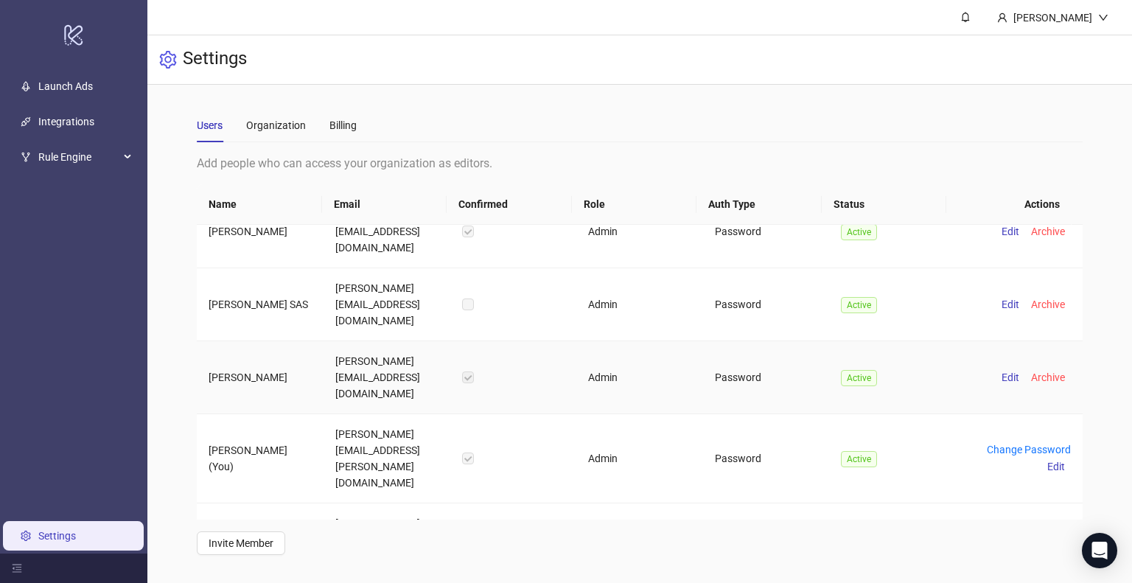
scroll to position [46, 0]
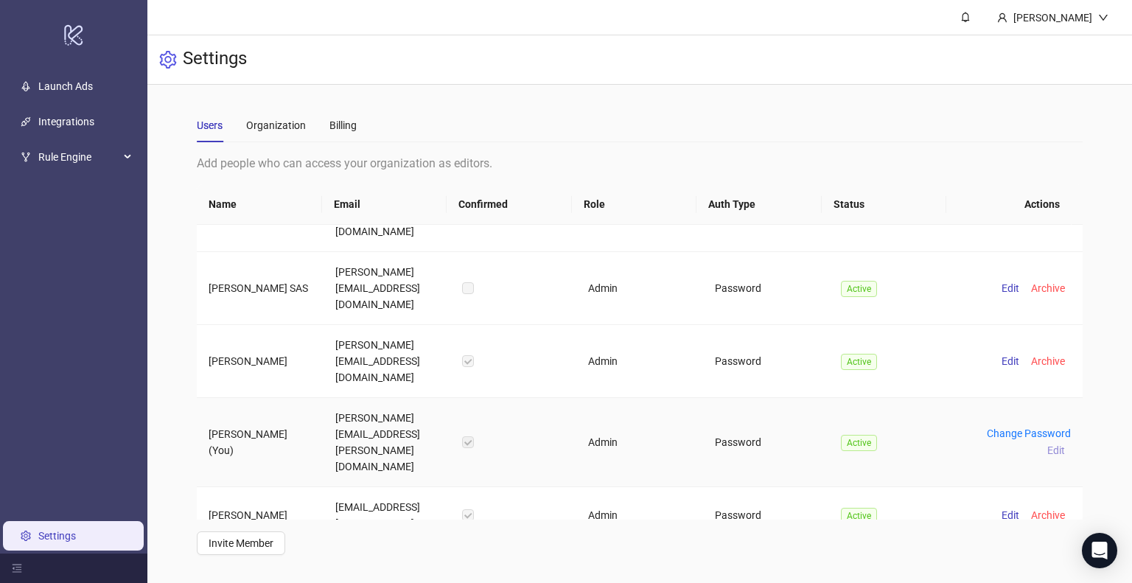
click at [1047, 444] on span "Edit" at bounding box center [1056, 450] width 18 height 12
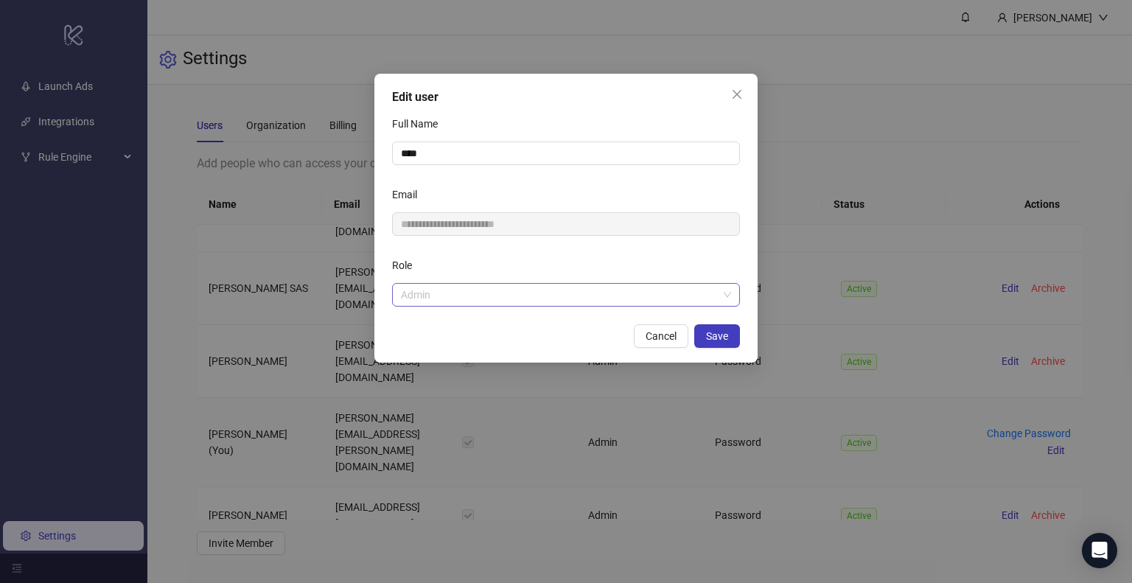
click at [559, 300] on span "Admin" at bounding box center [566, 295] width 330 height 22
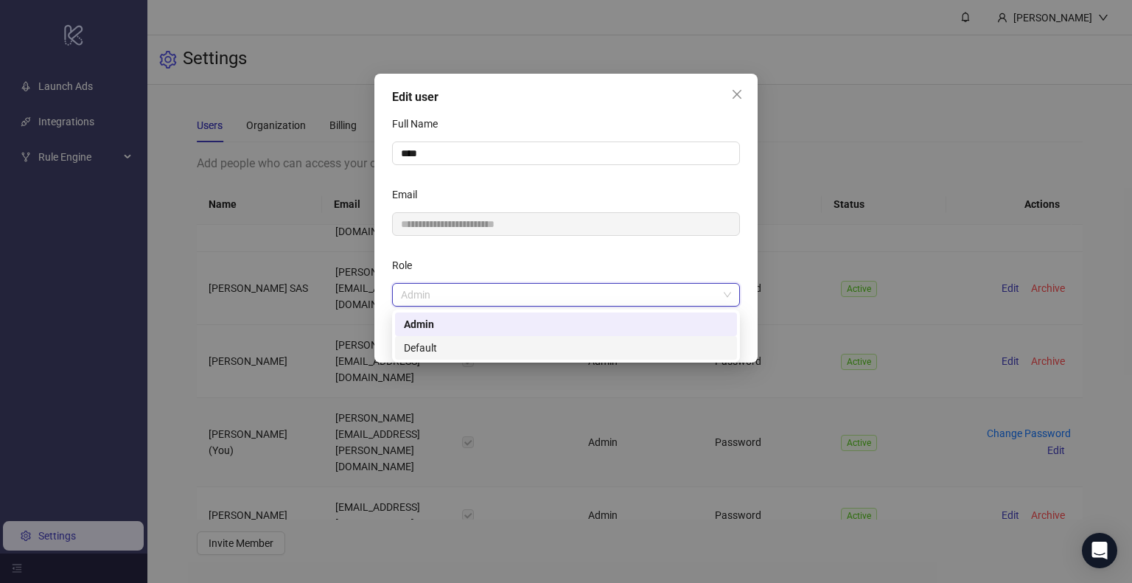
click at [532, 344] on div "Default" at bounding box center [566, 348] width 324 height 16
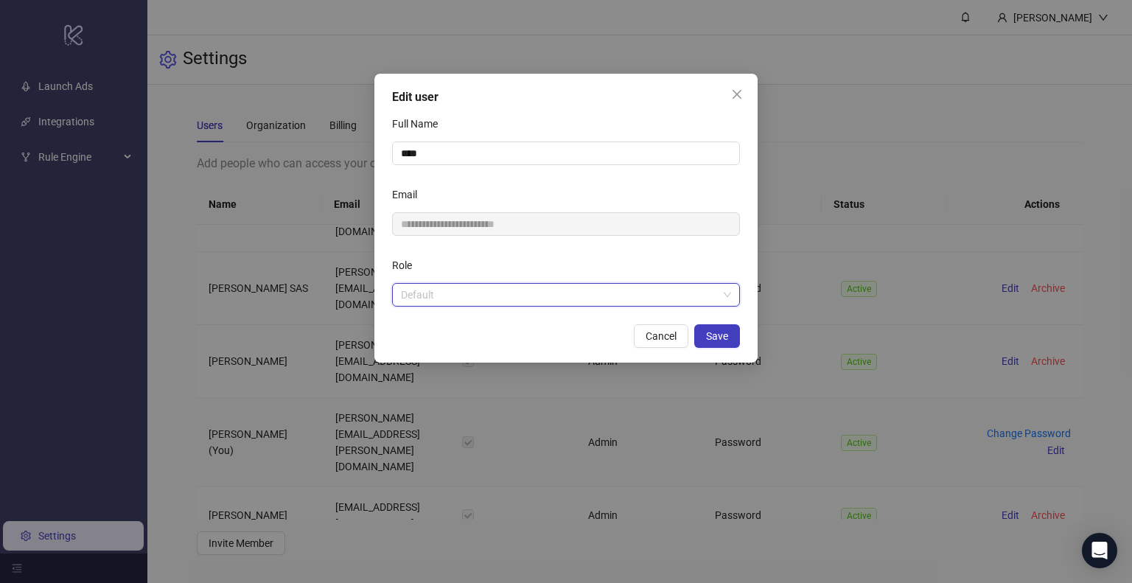
click at [539, 304] on span "Default" at bounding box center [566, 295] width 330 height 22
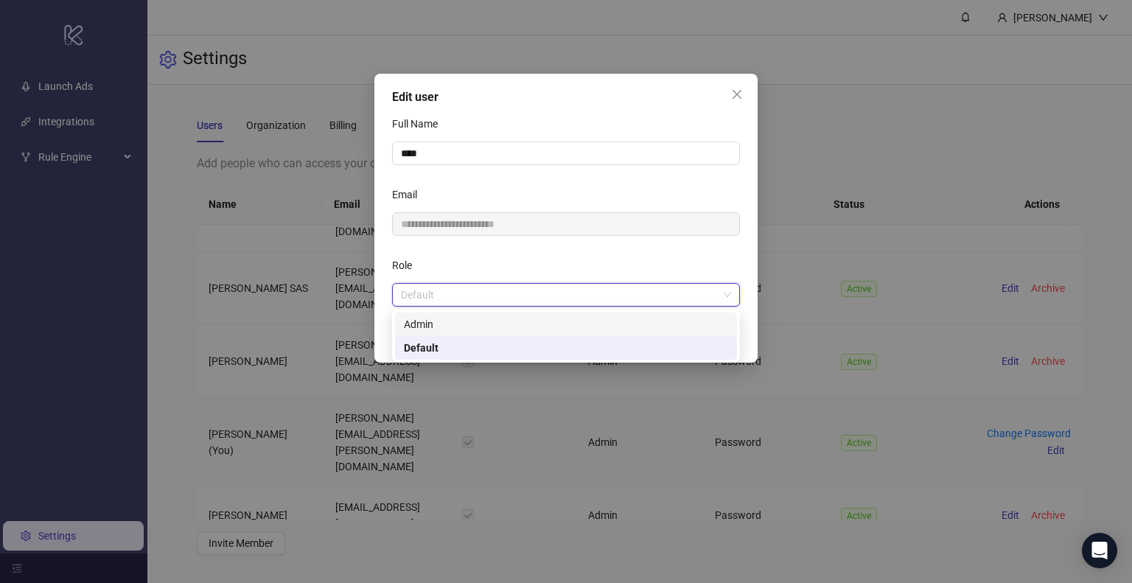
click at [526, 318] on div "Admin" at bounding box center [566, 324] width 324 height 16
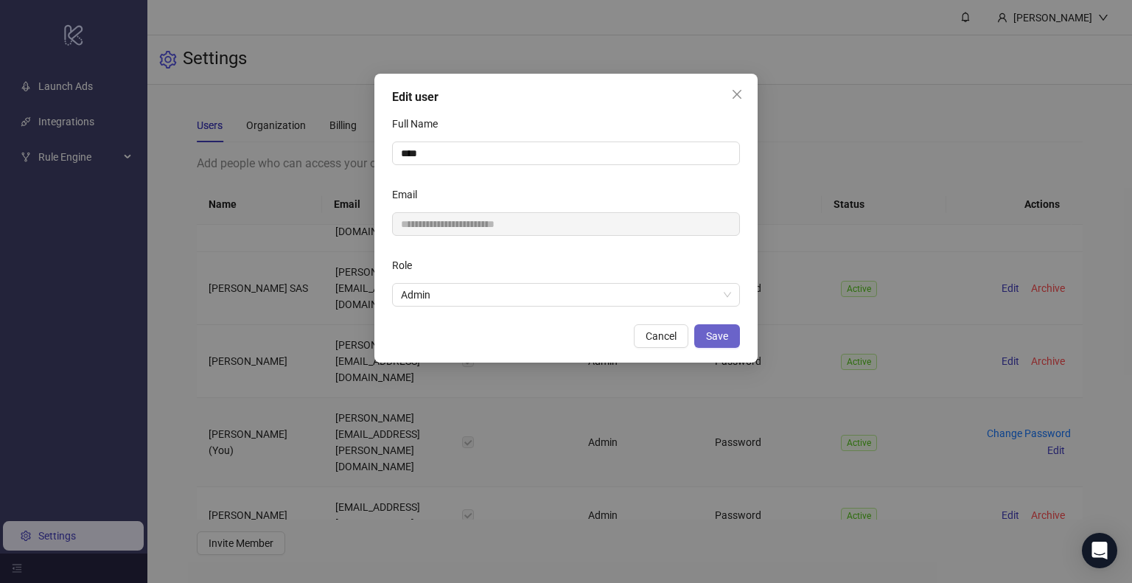
click at [732, 334] on button "Save" at bounding box center [717, 336] width 46 height 24
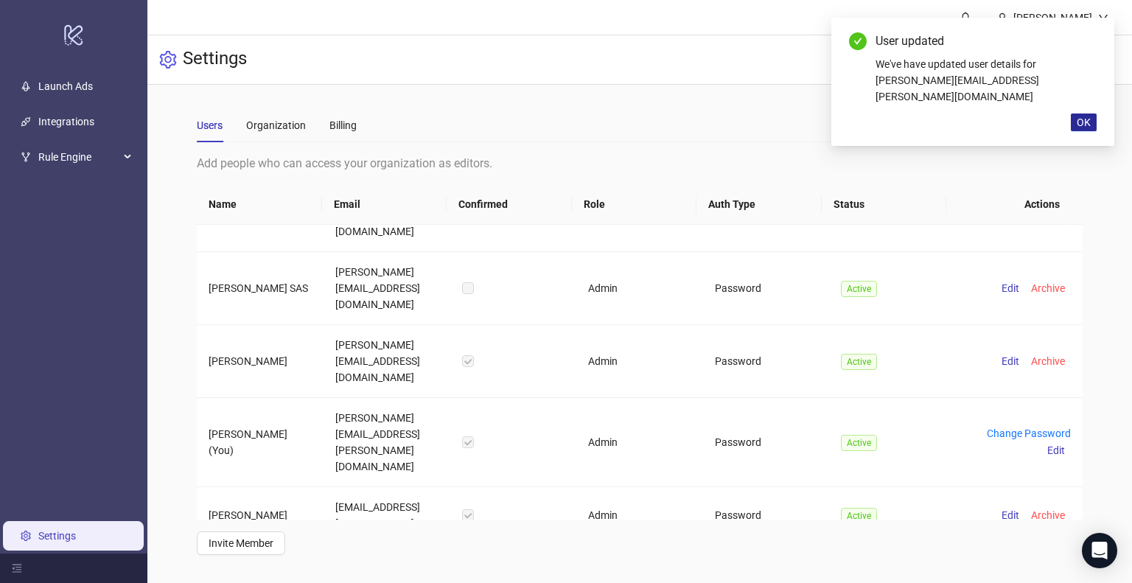
click at [1088, 116] on span "OK" at bounding box center [1084, 122] width 14 height 12
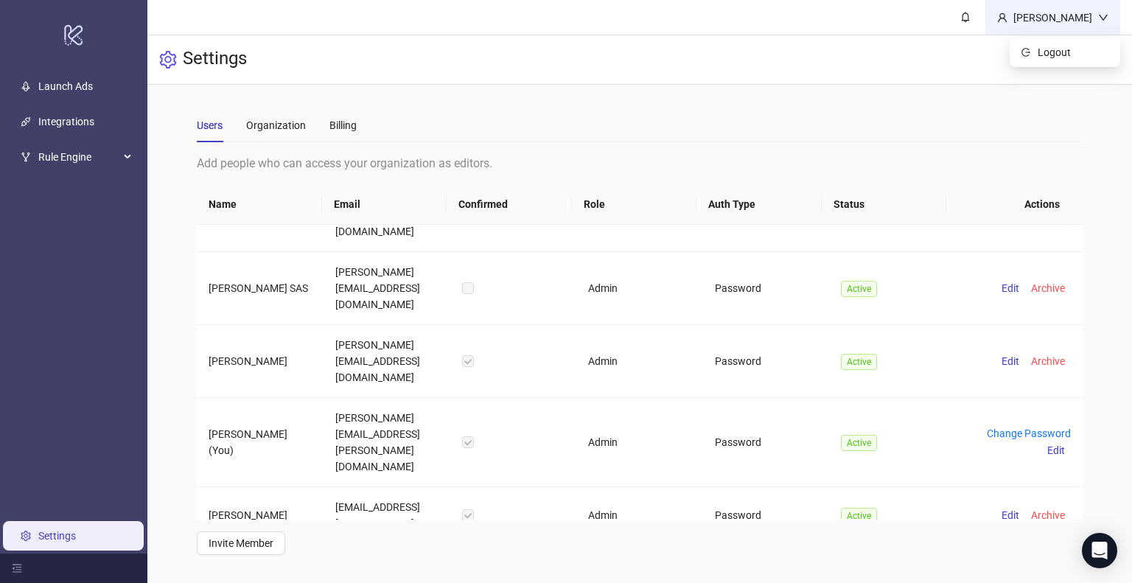
click at [1101, 14] on icon "down" at bounding box center [1103, 18] width 10 height 10
click at [864, 435] on span "Active" at bounding box center [859, 443] width 36 height 16
click at [248, 398] on td "Ines (You)" at bounding box center [260, 442] width 127 height 89
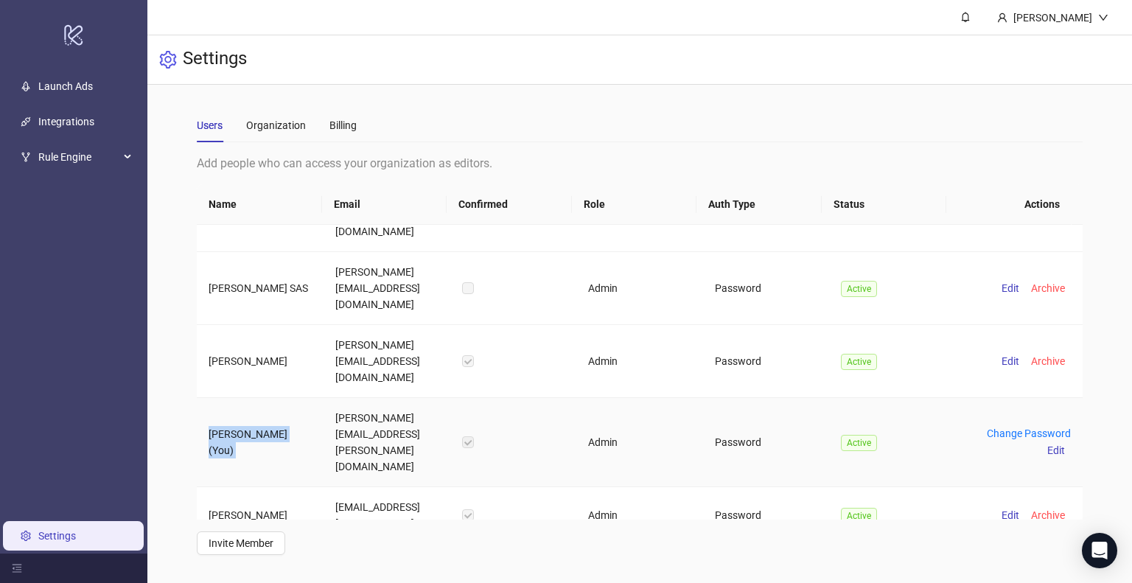
click at [248, 398] on td "Ines (You)" at bounding box center [260, 442] width 127 height 89
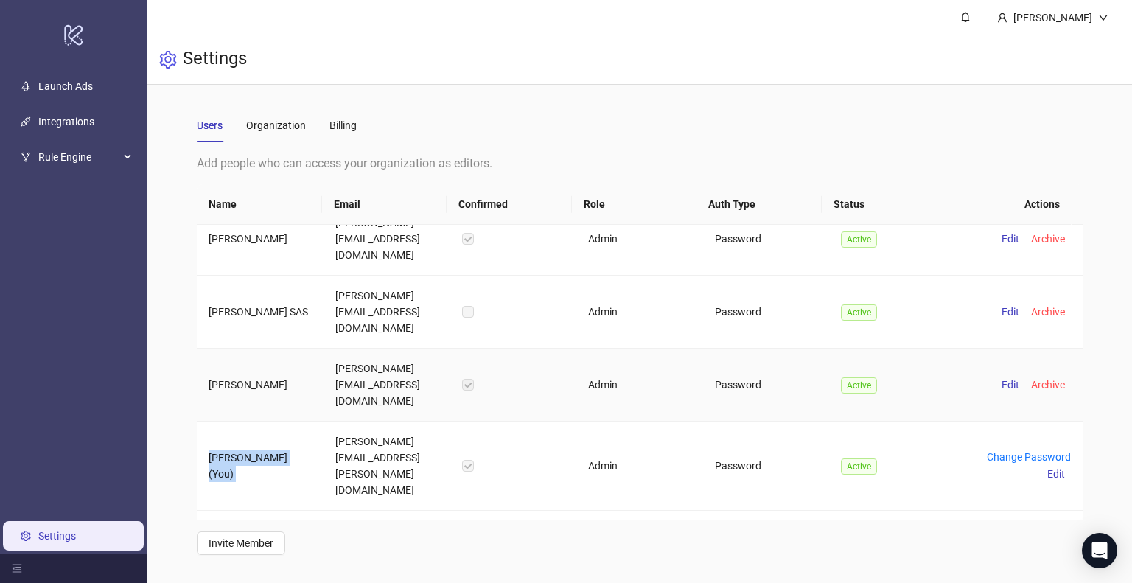
scroll to position [0, 0]
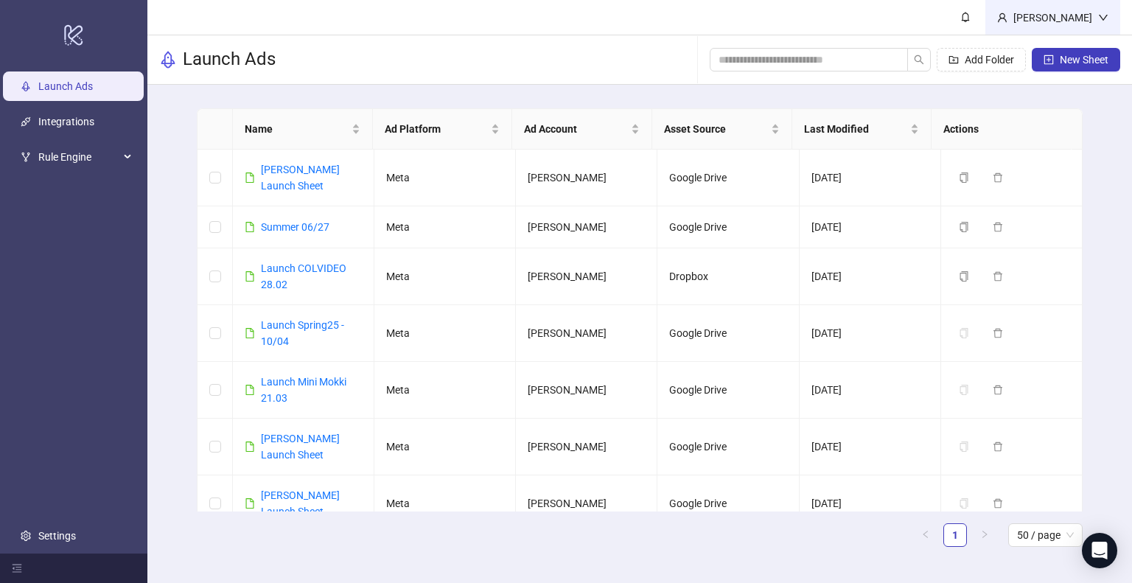
click at [1082, 18] on div "[PERSON_NAME]" at bounding box center [1053, 18] width 91 height 16
click at [1077, 13] on div "[PERSON_NAME]" at bounding box center [1053, 18] width 91 height 16
click at [1059, 52] on span "Logout" at bounding box center [1073, 52] width 71 height 16
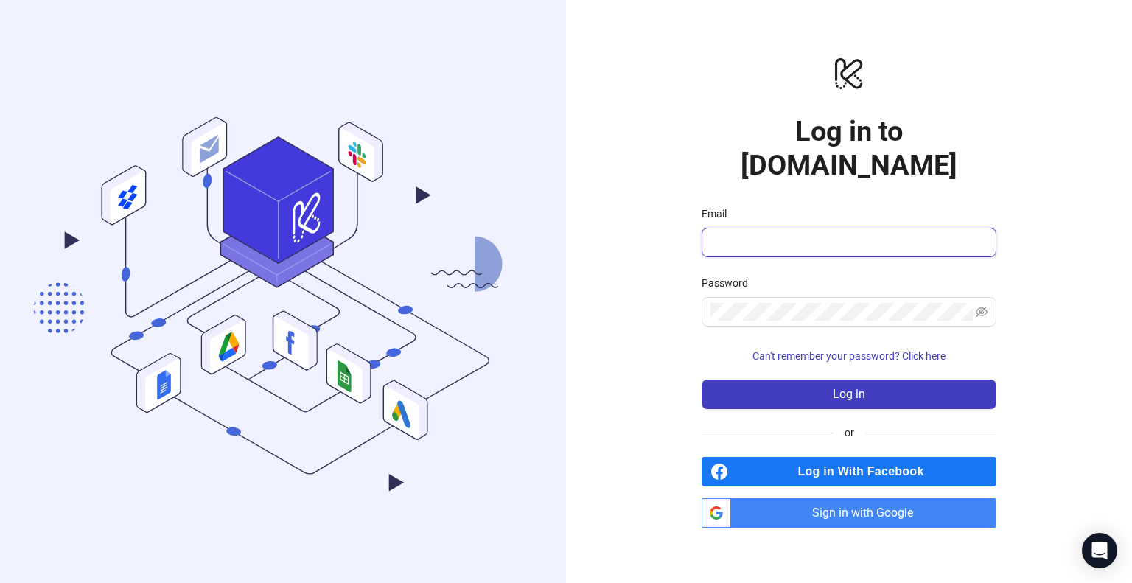
type input "**********"
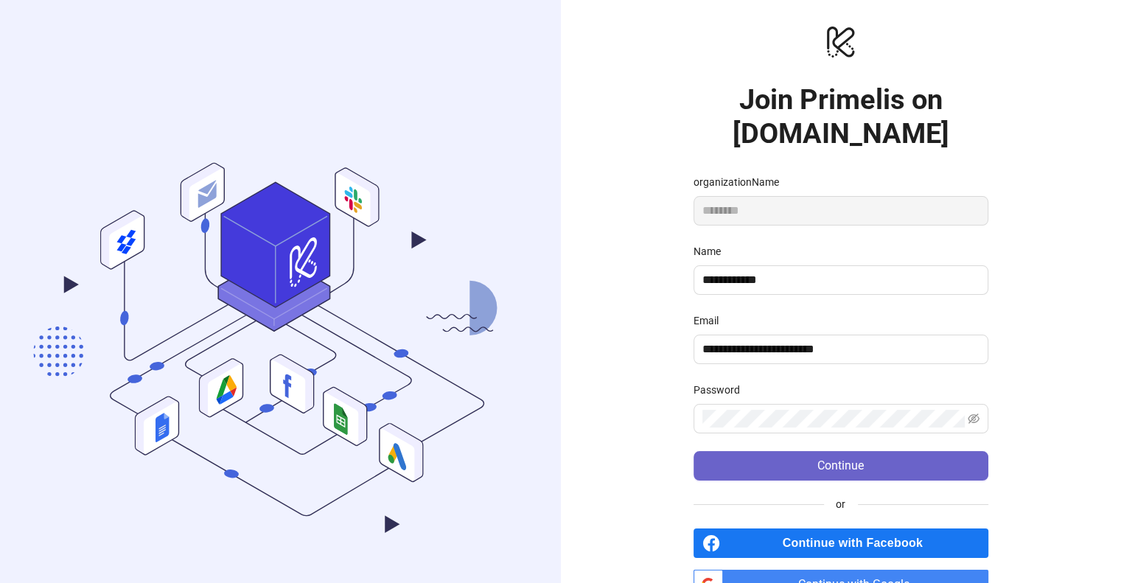
click at [774, 462] on button "Continue" at bounding box center [841, 465] width 295 height 29
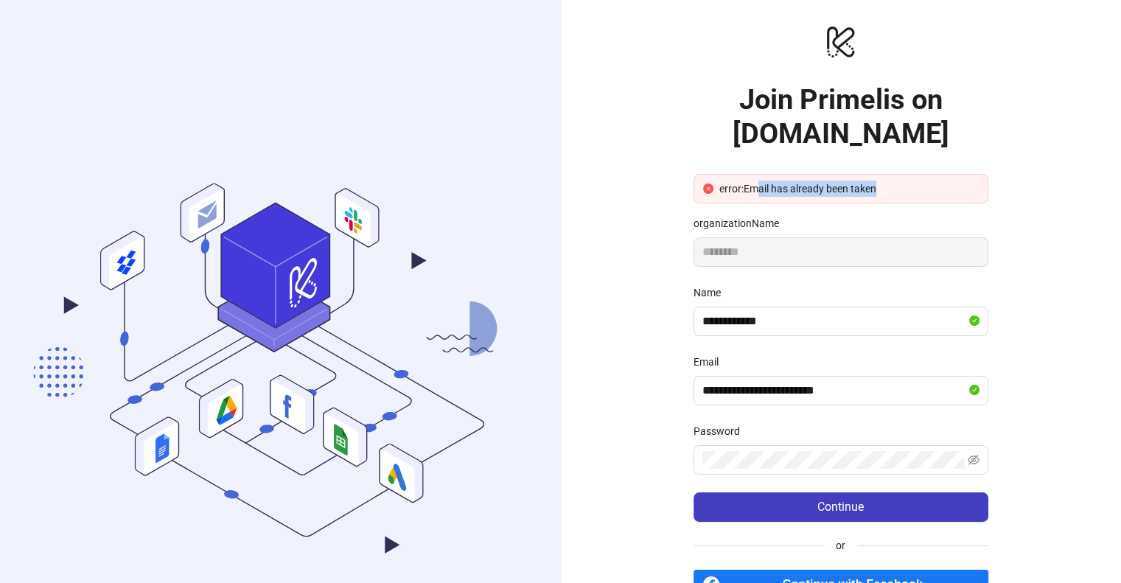
drag, startPoint x: 753, startPoint y: 183, endPoint x: 913, endPoint y: 187, distance: 160.0
click at [913, 187] on div "error:Email has already been taken" at bounding box center [848, 189] width 259 height 16
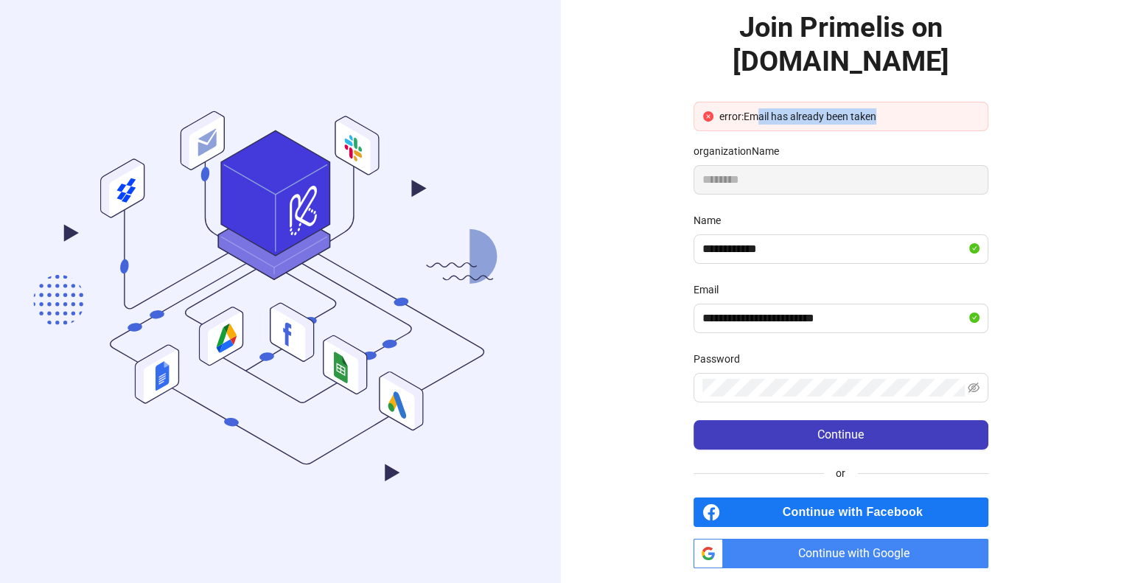
scroll to position [127, 0]
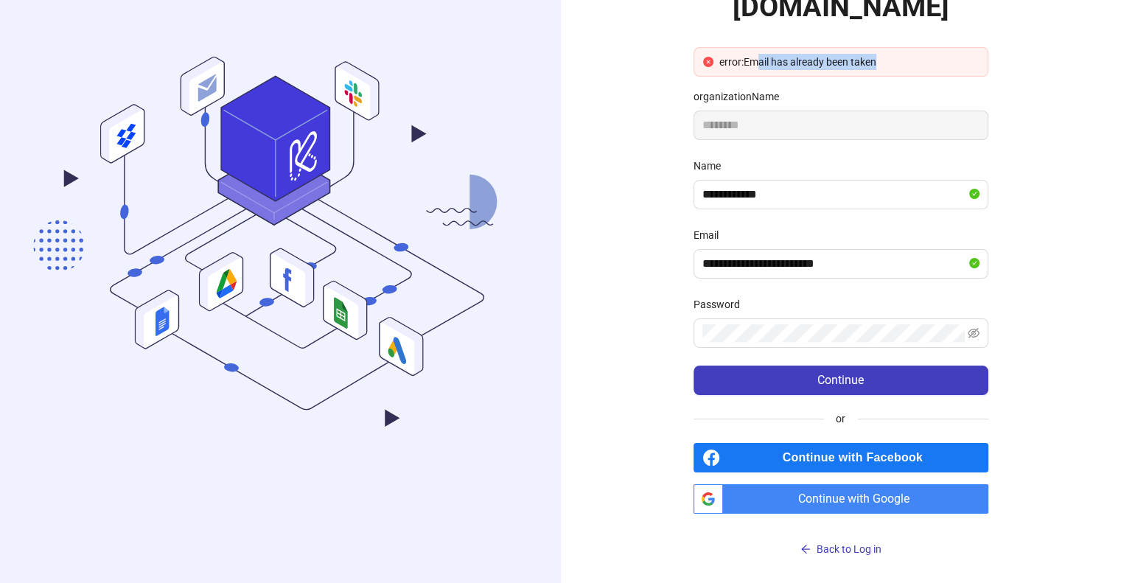
click at [830, 506] on span "Continue with Google" at bounding box center [858, 498] width 259 height 29
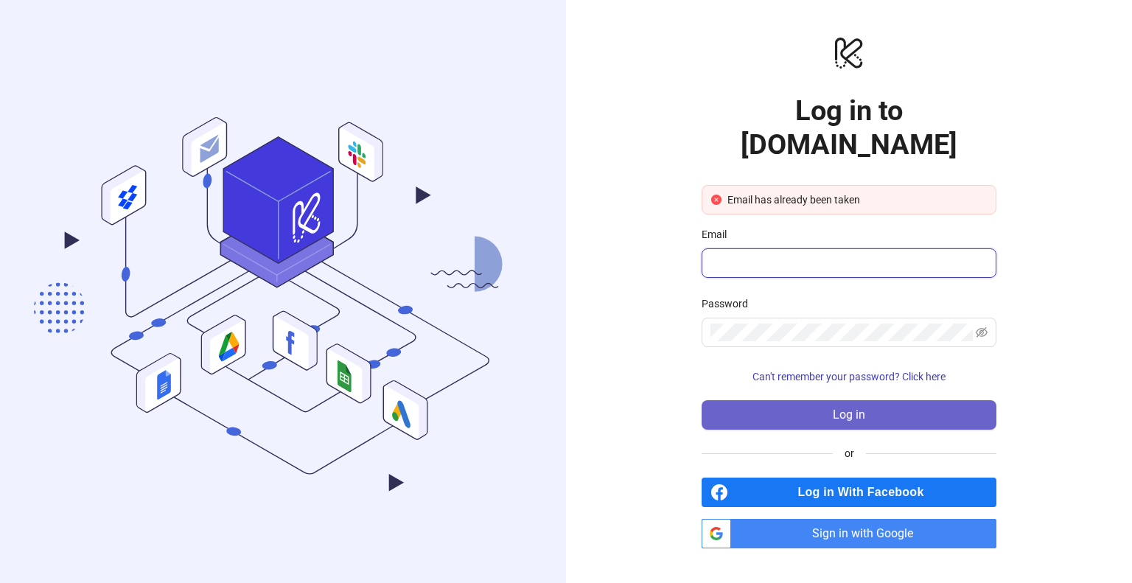
type input "**********"
click at [848, 408] on span "Log in" at bounding box center [849, 414] width 32 height 13
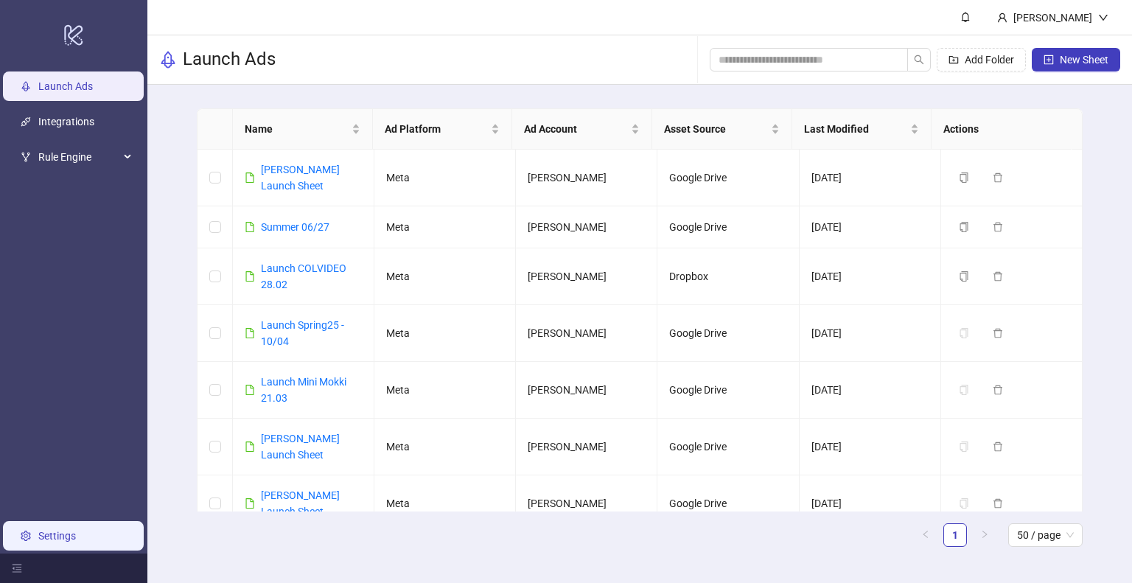
click at [49, 536] on link "Settings" at bounding box center [57, 536] width 38 height 12
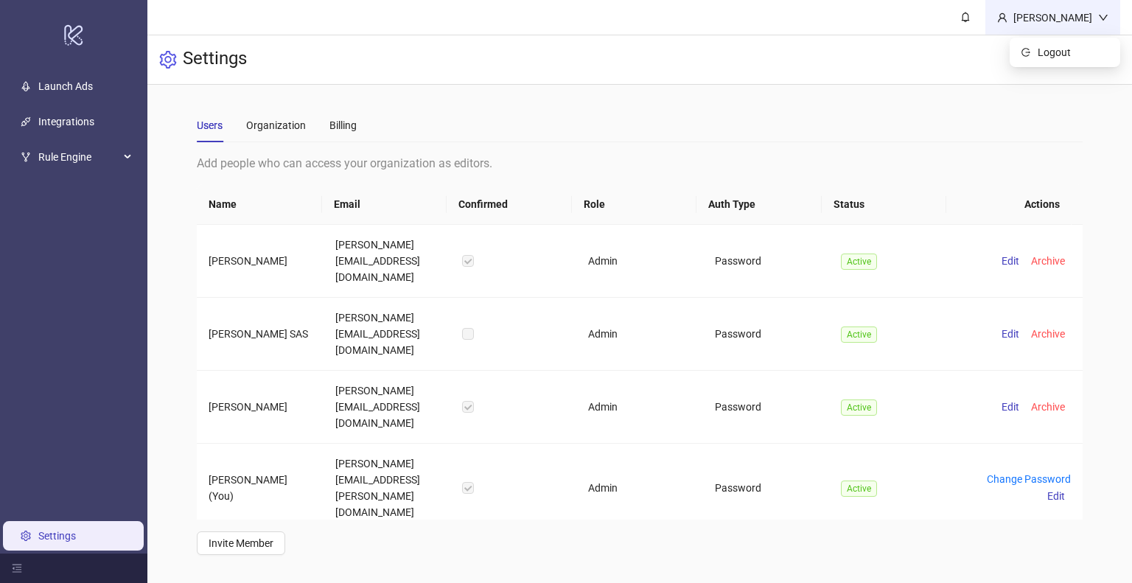
click at [1094, 14] on div "[PERSON_NAME]" at bounding box center [1053, 18] width 91 height 16
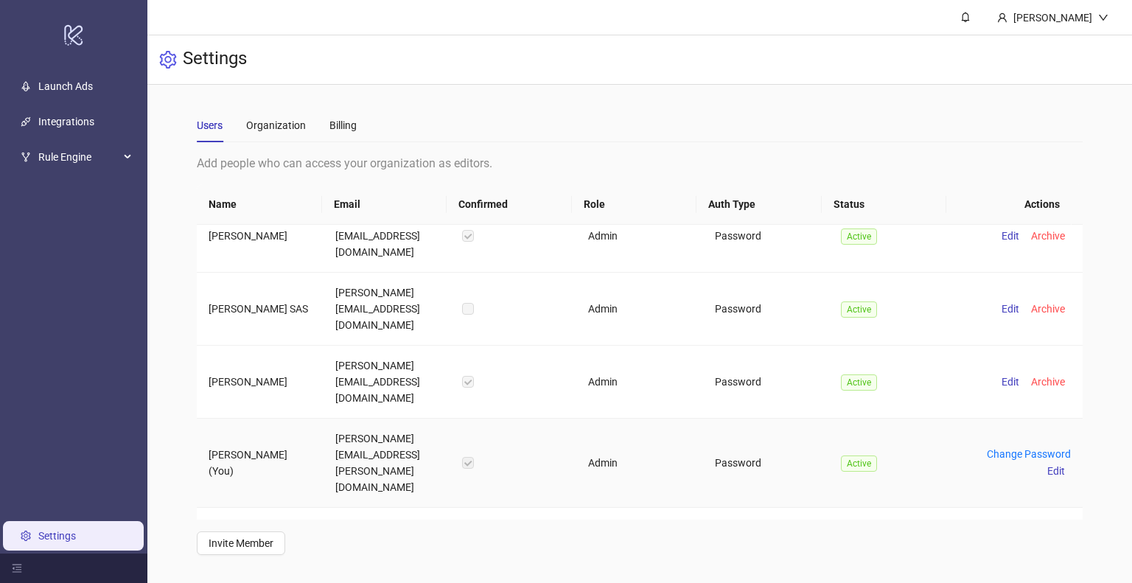
scroll to position [46, 0]
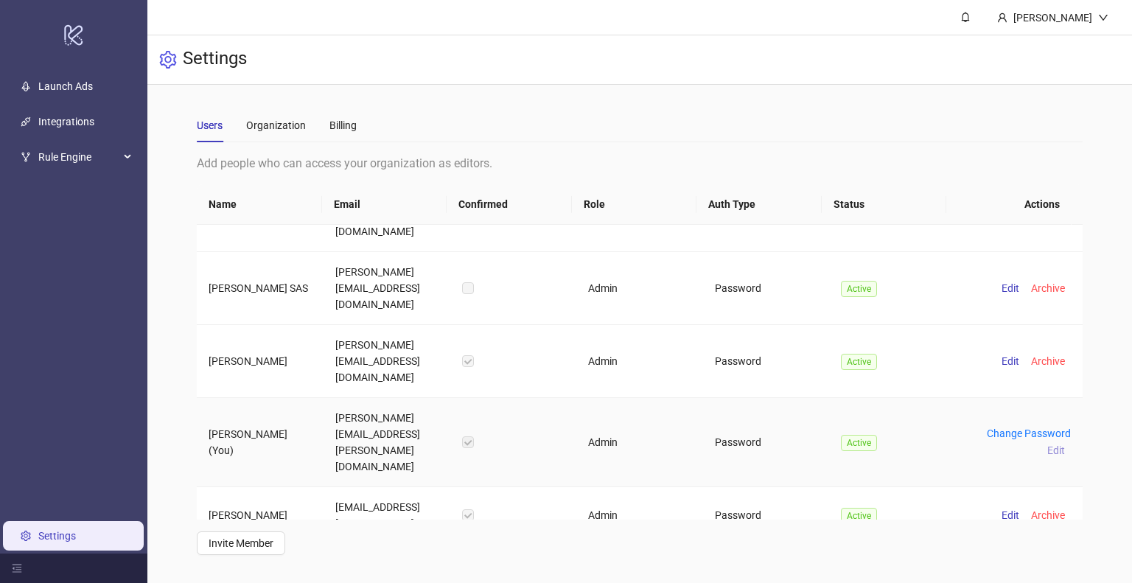
click at [1047, 444] on span "Edit" at bounding box center [1056, 450] width 18 height 12
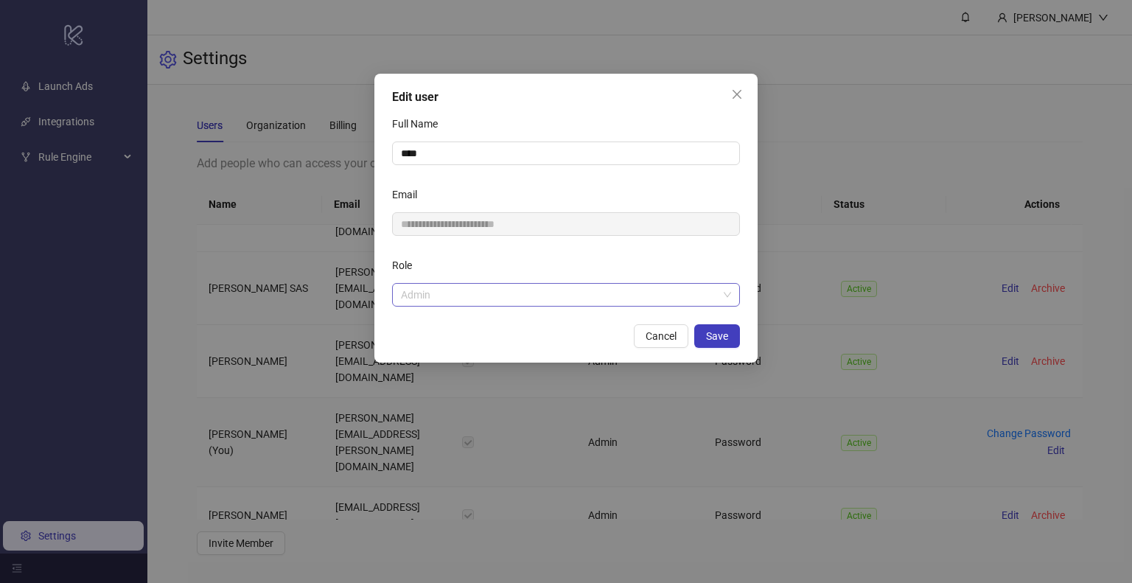
click at [540, 299] on span "Admin" at bounding box center [566, 295] width 330 height 22
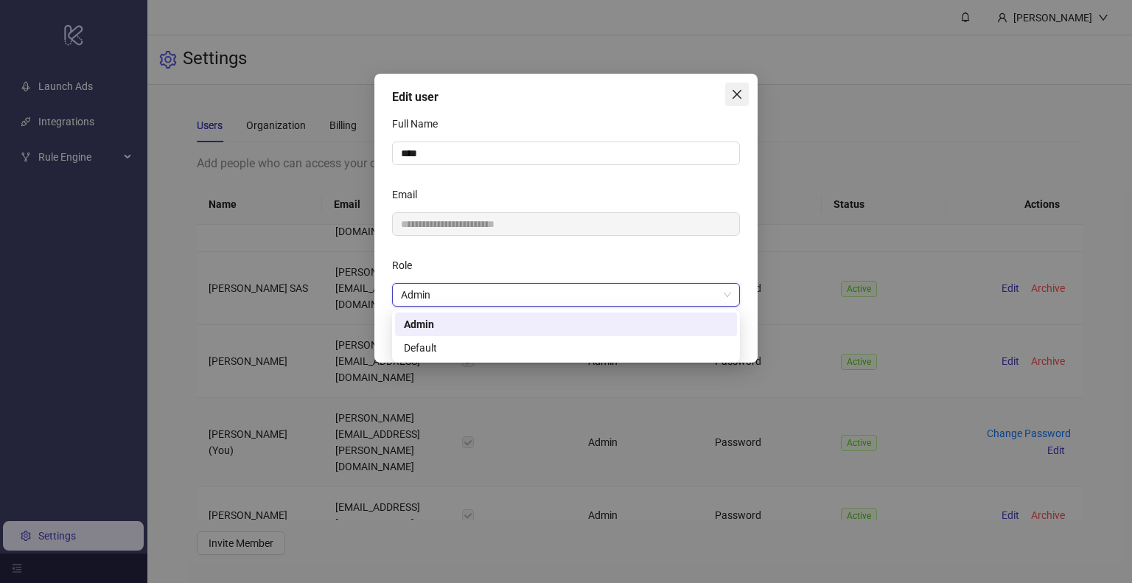
click at [737, 86] on button "Close" at bounding box center [737, 95] width 24 height 24
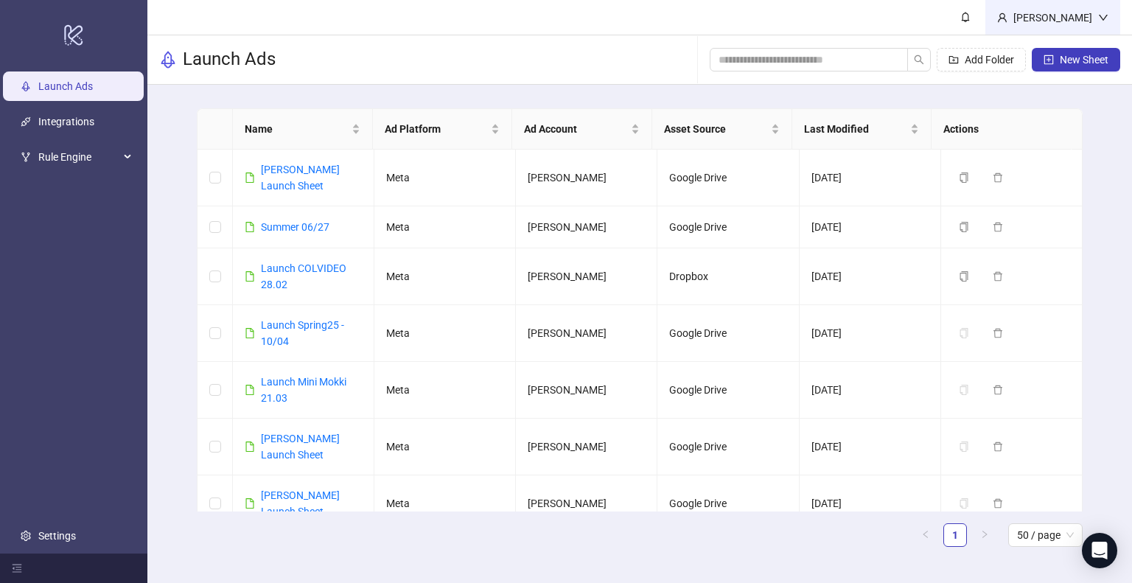
click at [1092, 23] on div "[PERSON_NAME]" at bounding box center [1053, 18] width 91 height 16
click at [1070, 26] on div "[PERSON_NAME]" at bounding box center [1053, 17] width 135 height 35
click at [1042, 52] on span "Logout" at bounding box center [1073, 52] width 71 height 16
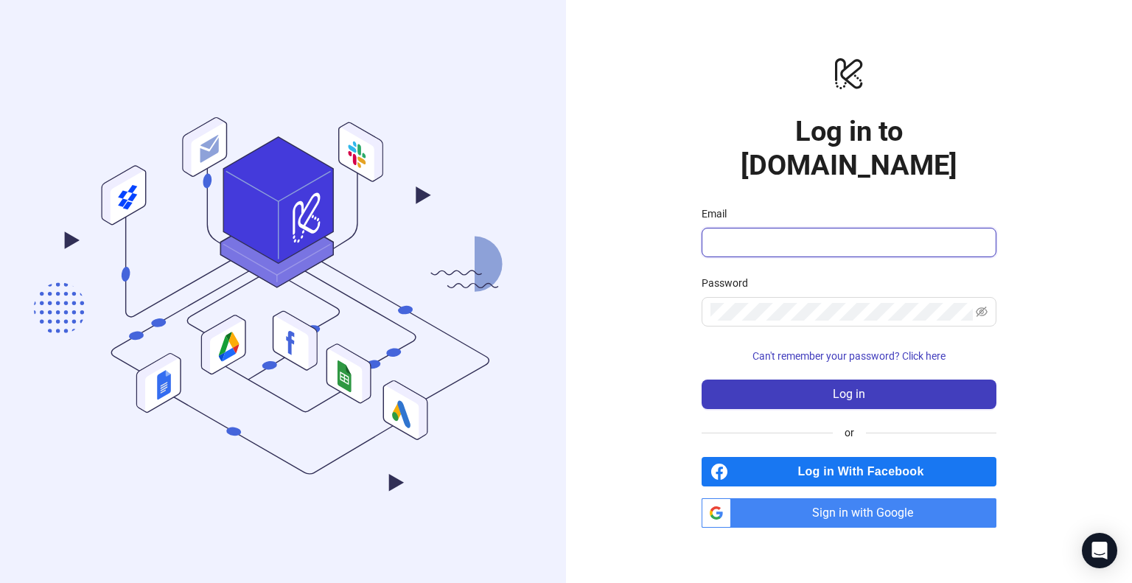
type input "**********"
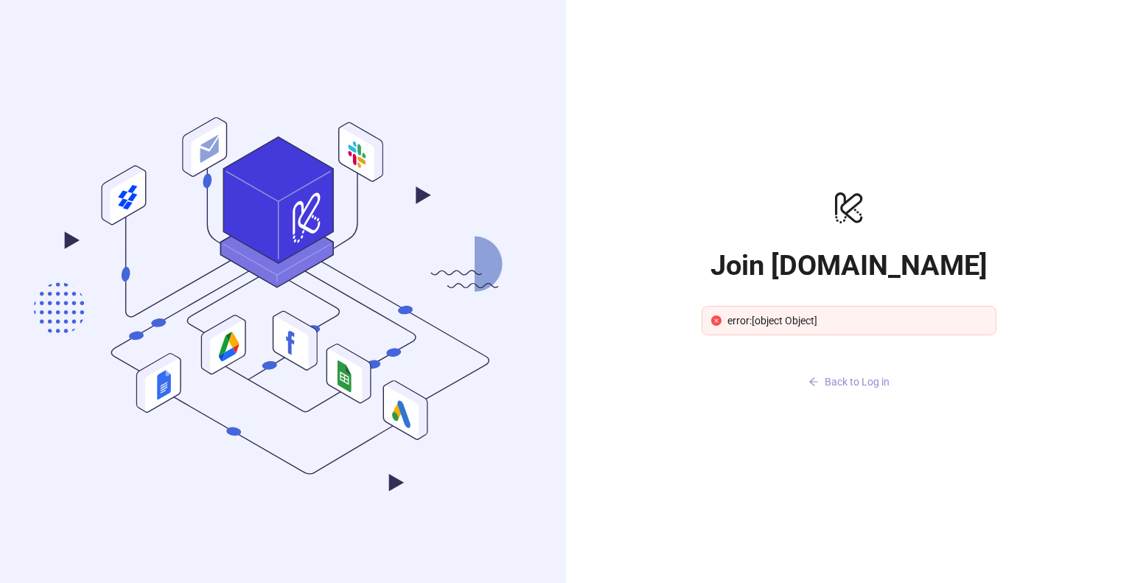
click at [848, 390] on button "Back to Log in" at bounding box center [849, 383] width 295 height 24
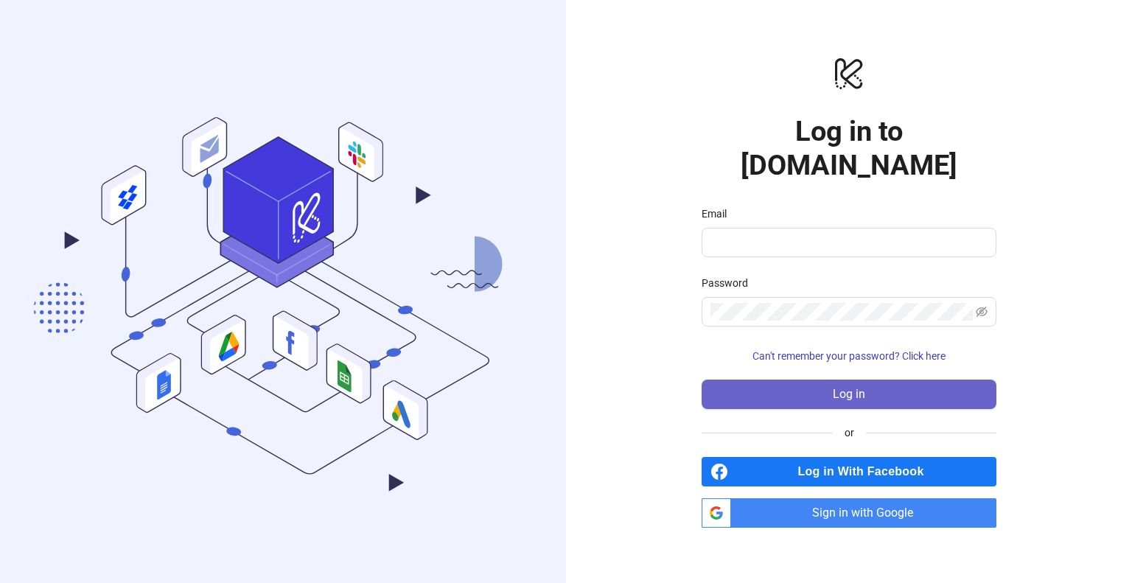
click at [854, 388] on span "Log in" at bounding box center [849, 394] width 32 height 13
type input "**********"
click at [817, 380] on button "Log in" at bounding box center [849, 394] width 295 height 29
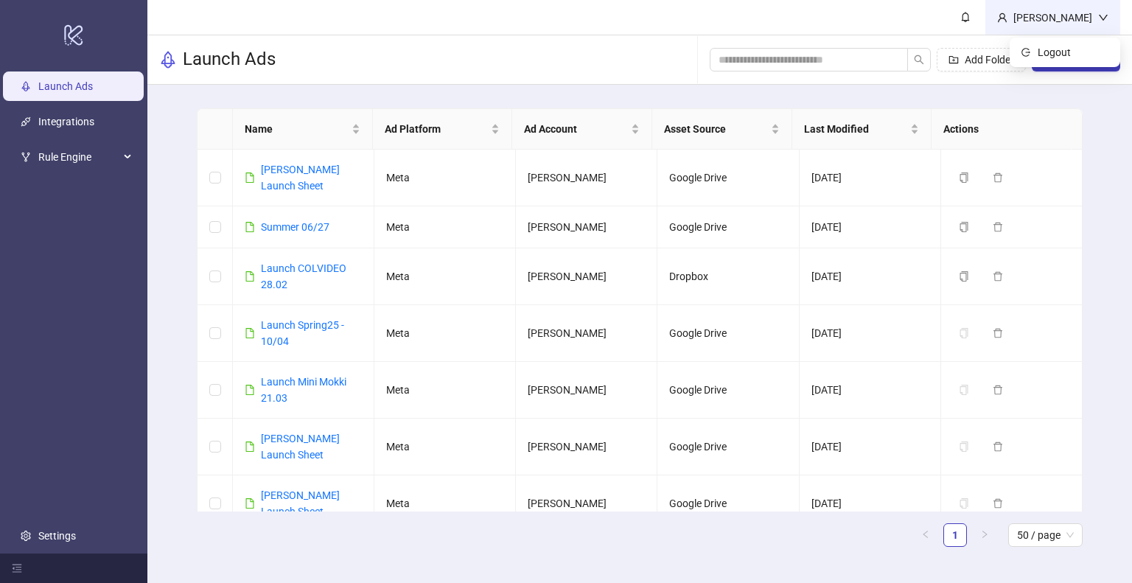
click at [1094, 23] on div "[PERSON_NAME]" at bounding box center [1053, 18] width 91 height 16
click at [1054, 44] on div "Add Folder New Sheet" at bounding box center [915, 59] width 411 height 47
click at [1071, 20] on div "[PERSON_NAME]" at bounding box center [1053, 18] width 91 height 16
click at [1058, 53] on span "Logout" at bounding box center [1073, 52] width 71 height 16
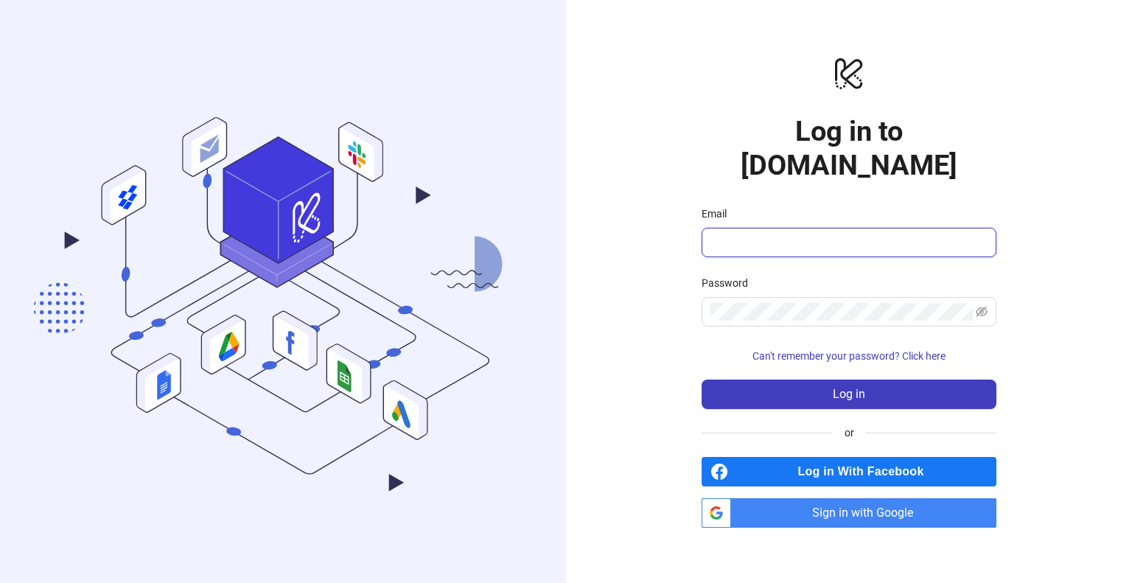
type input "**********"
